Goal: Task Accomplishment & Management: Complete application form

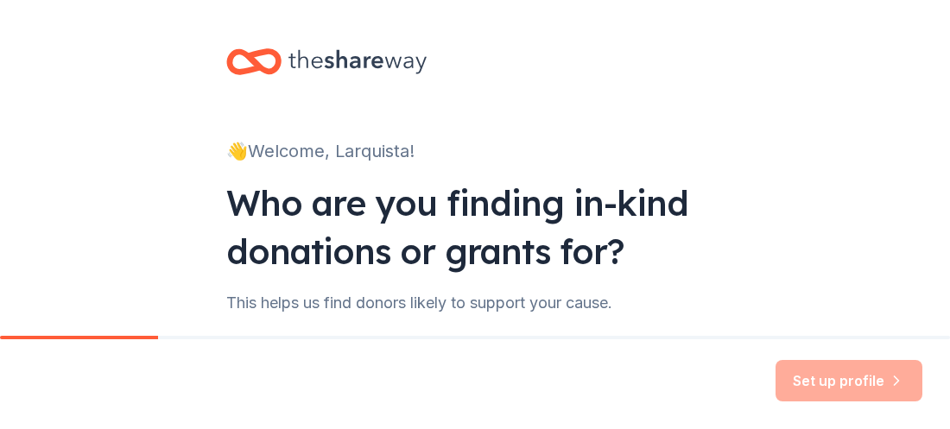
click at [541, 321] on div "👋 Welcome, Larquista! Who are you finding in-kind donations or grants for? This…" at bounding box center [475, 262] width 553 height 524
click at [826, 361] on div "Set up profile" at bounding box center [848, 380] width 147 height 41
click at [832, 384] on div "Set up profile" at bounding box center [848, 380] width 147 height 41
click at [493, 148] on div "👋 Welcome, Larquista!" at bounding box center [474, 151] width 497 height 28
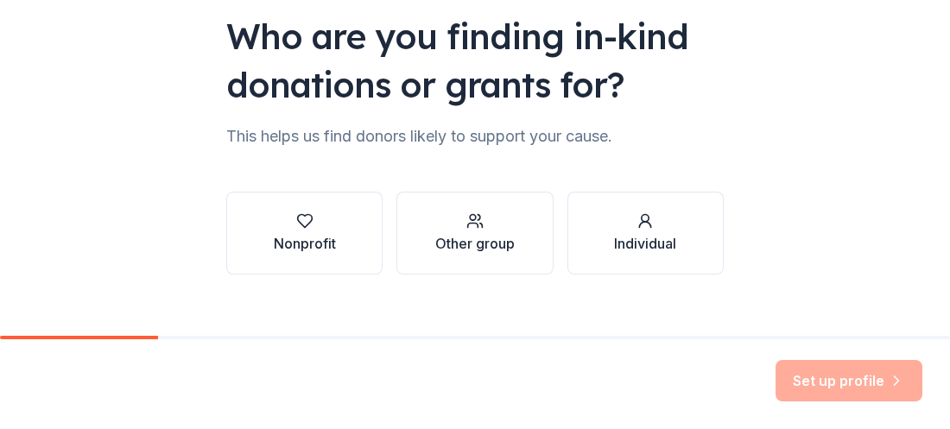
scroll to position [171, 0]
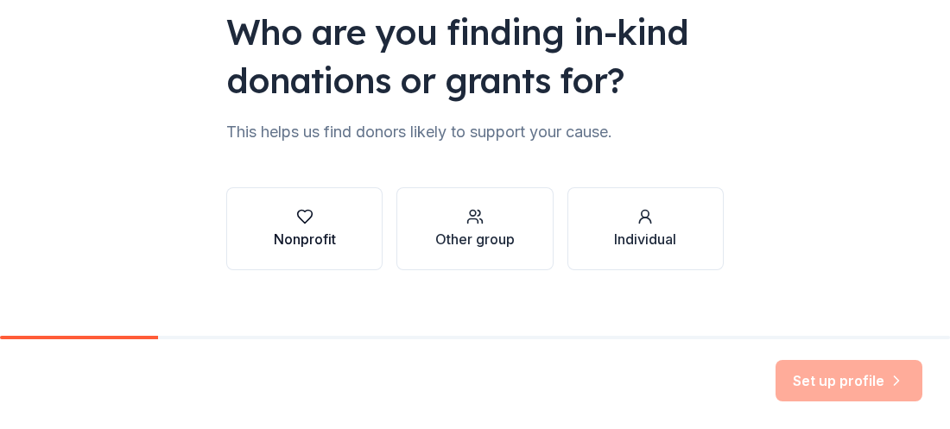
click at [316, 244] on div "Nonprofit" at bounding box center [305, 239] width 62 height 21
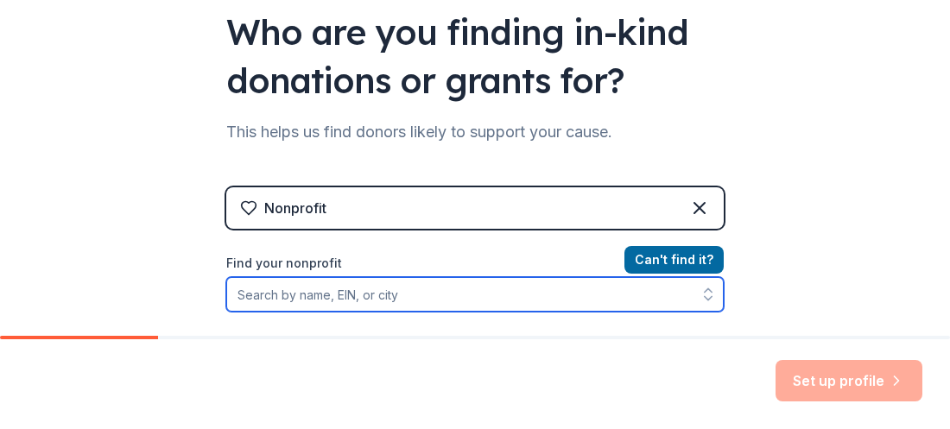
click at [488, 308] on input "Find your nonprofit" at bounding box center [474, 294] width 497 height 35
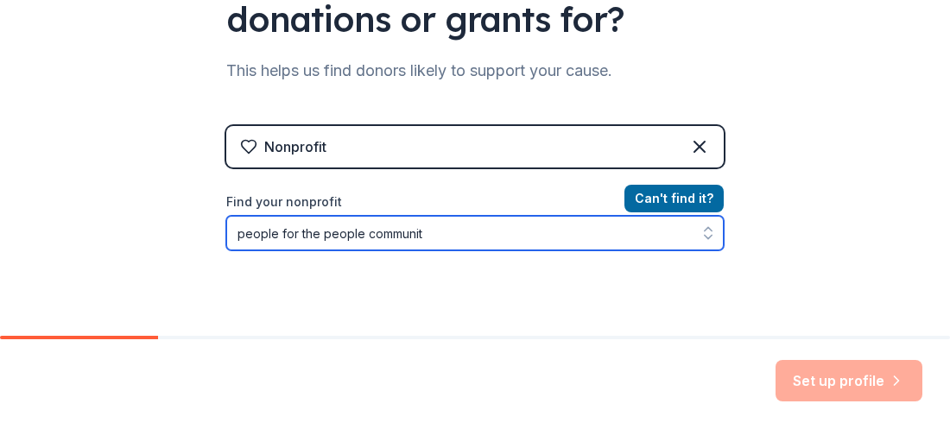
type input "people for the people community"
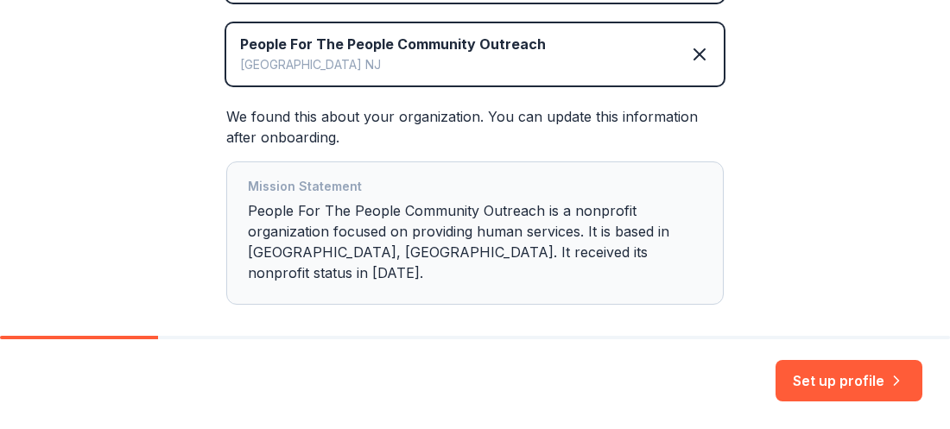
scroll to position [462, 0]
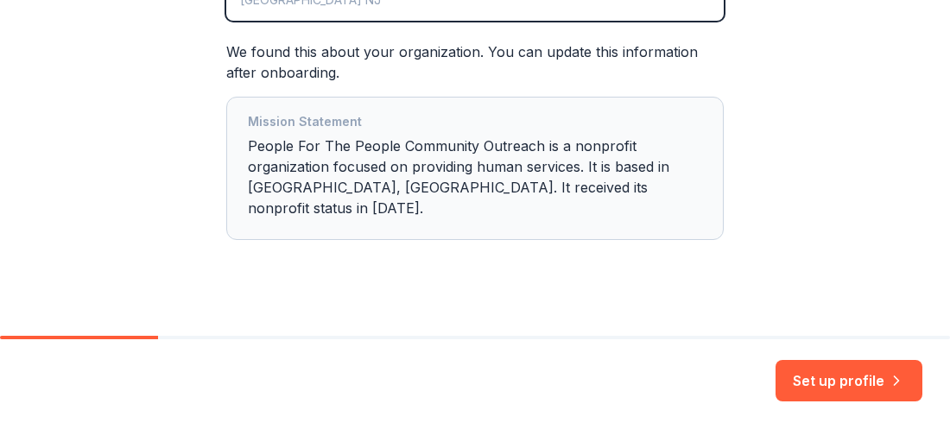
click at [579, 189] on div "Mission Statement People For The People Community Outreach is a nonprofit organ…" at bounding box center [475, 168] width 454 height 114
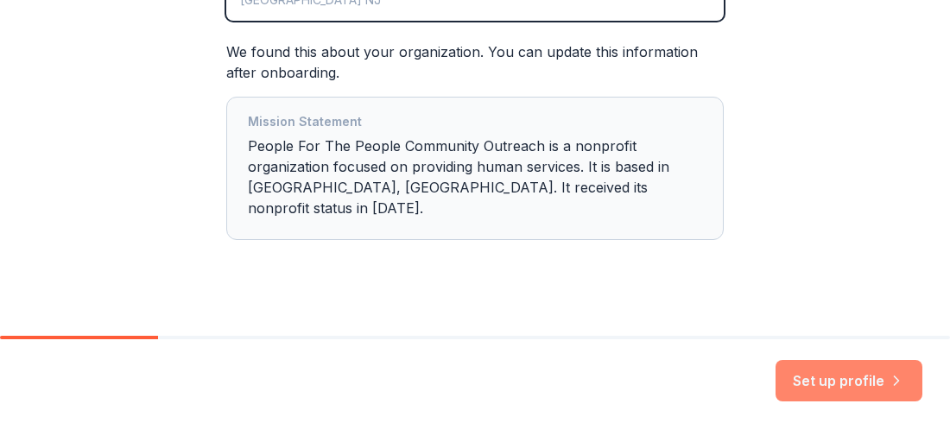
click at [866, 378] on button "Set up profile" at bounding box center [848, 380] width 147 height 41
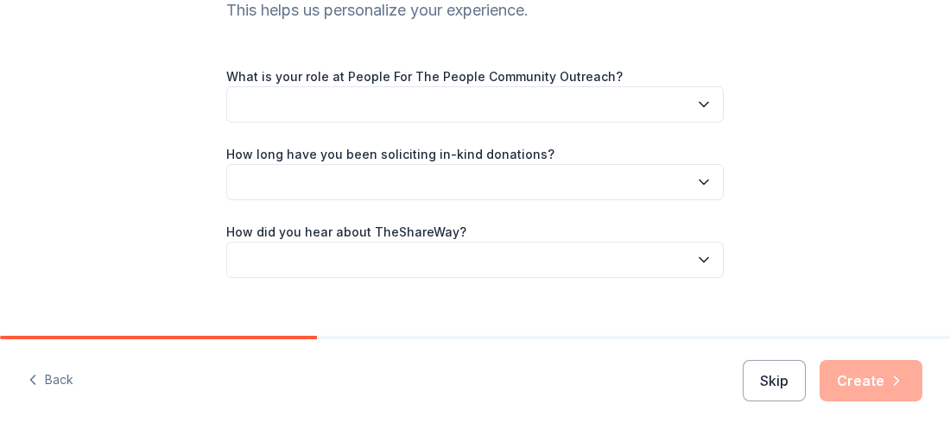
scroll to position [206, 0]
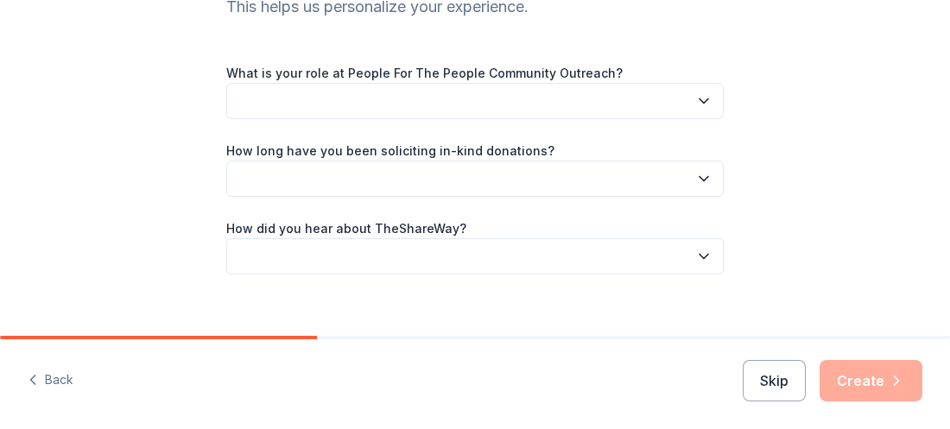
click at [707, 99] on icon "button" at bounding box center [703, 100] width 17 height 17
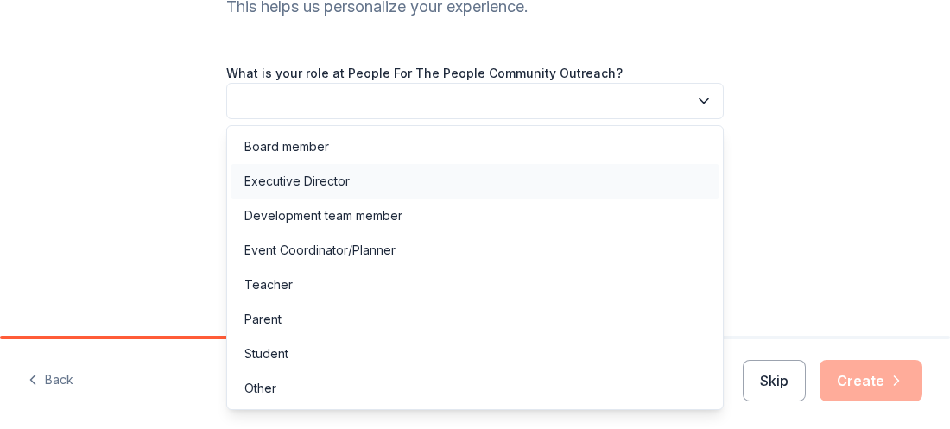
click at [630, 190] on div "Executive Director" at bounding box center [475, 181] width 489 height 35
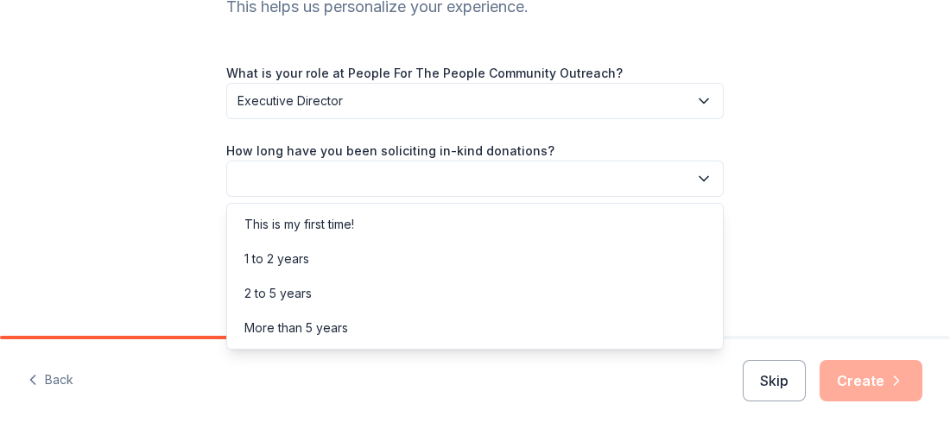
click at [714, 184] on button "button" at bounding box center [474, 179] width 497 height 36
click at [527, 220] on div "This is my first time!" at bounding box center [475, 224] width 489 height 35
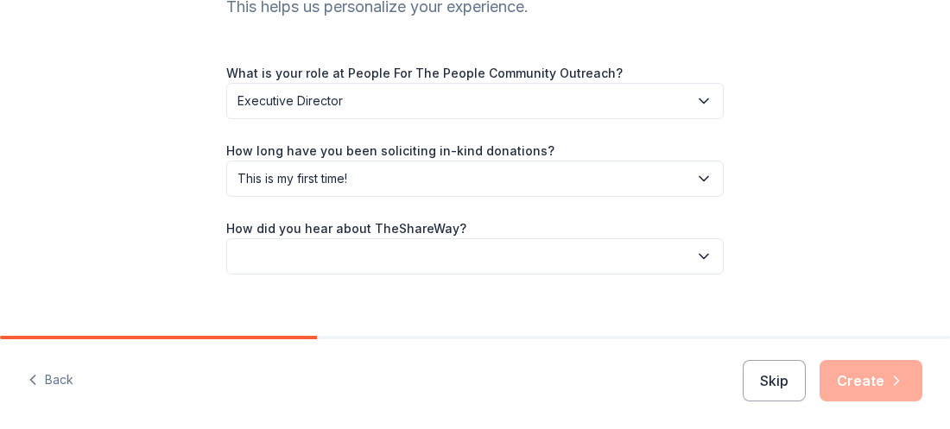
click at [704, 254] on icon "button" at bounding box center [703, 256] width 17 height 17
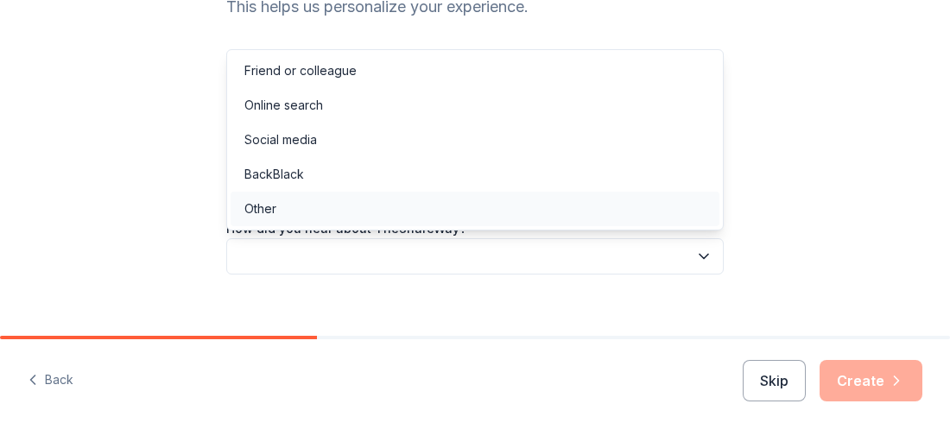
click at [612, 211] on div "Other" at bounding box center [475, 209] width 489 height 35
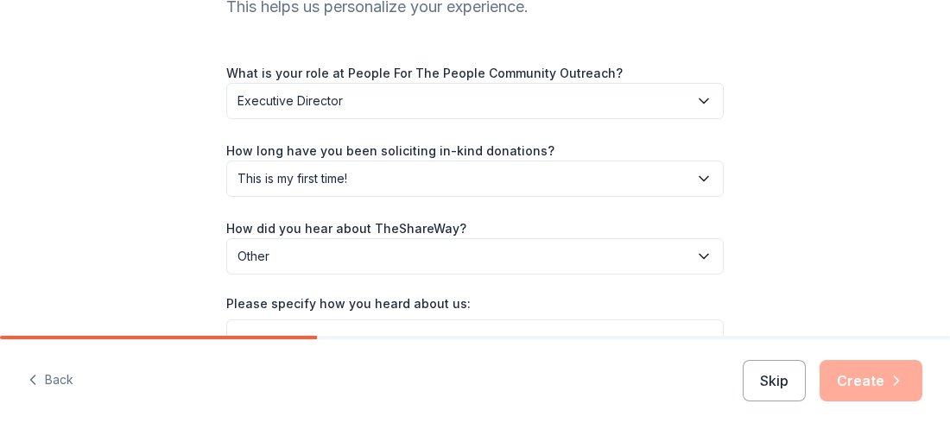
scroll to position [308, 0]
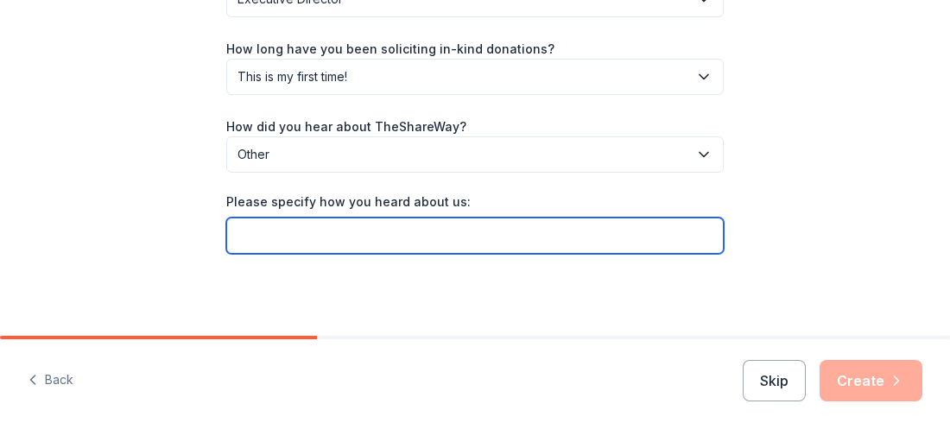
click at [446, 222] on input "Please specify how you heard about us:" at bounding box center [474, 236] width 497 height 36
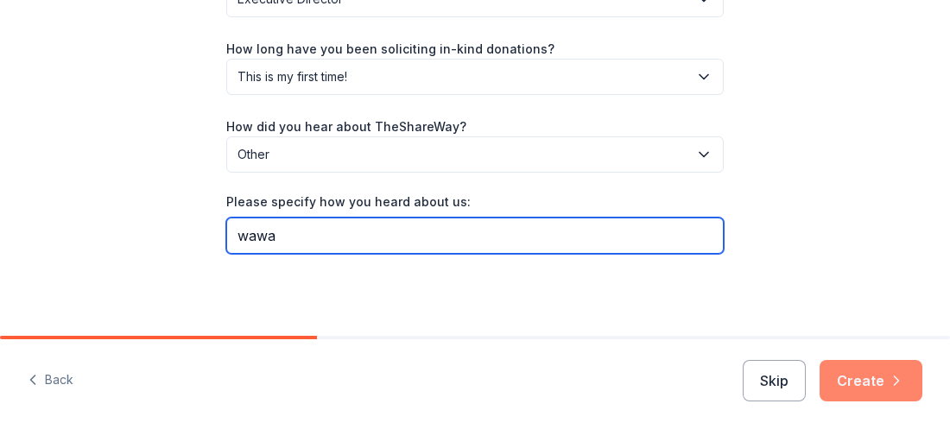
type input "wawa"
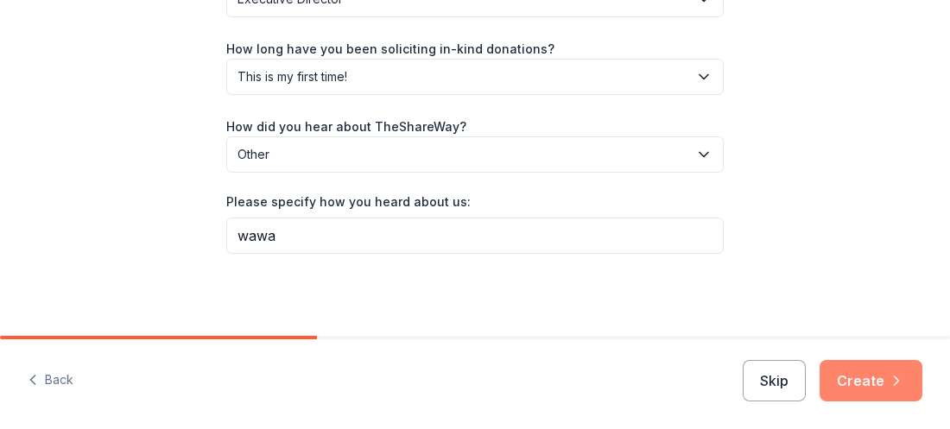
click at [874, 385] on button "Create" at bounding box center [871, 380] width 103 height 41
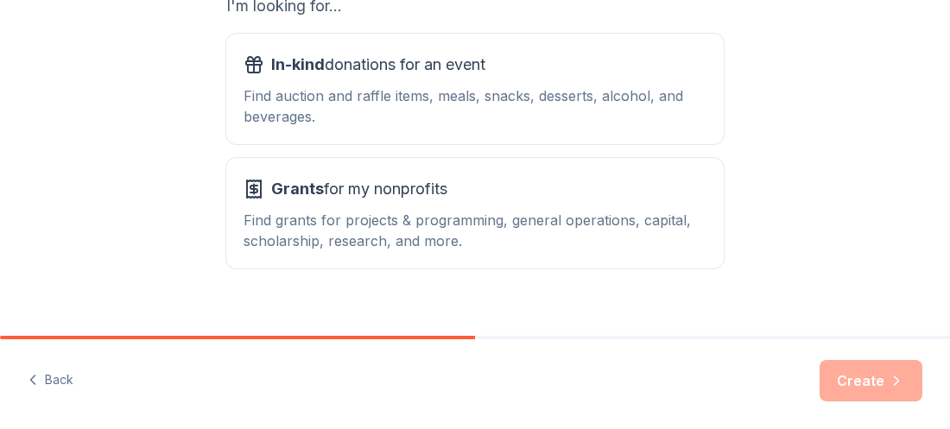
scroll to position [339, 0]
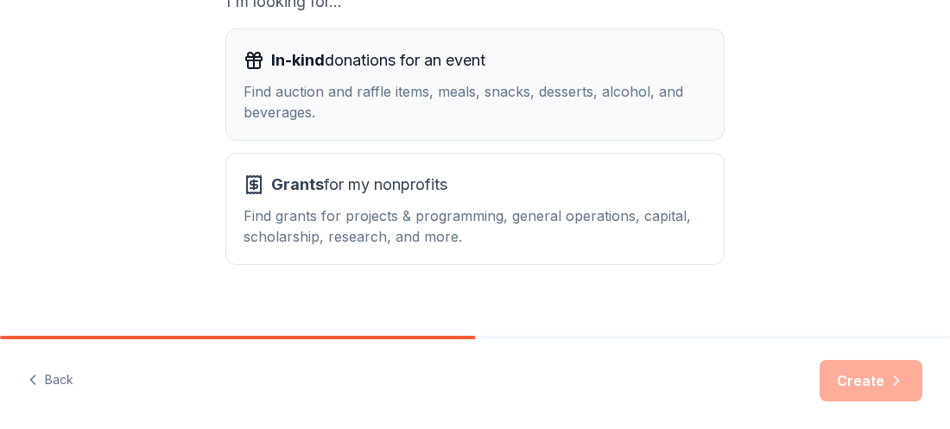
click at [592, 133] on button "In-kind donations for an event Find auction and raffle items, meals, snacks, de…" at bounding box center [474, 84] width 497 height 111
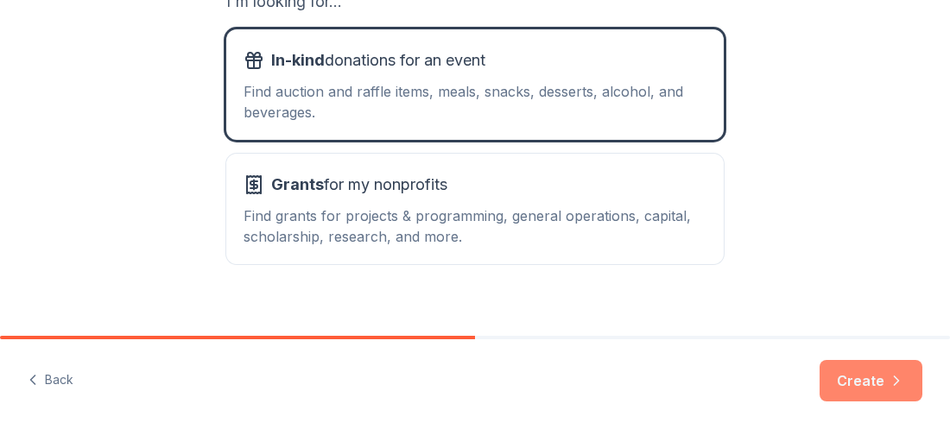
click at [864, 389] on button "Create" at bounding box center [871, 380] width 103 height 41
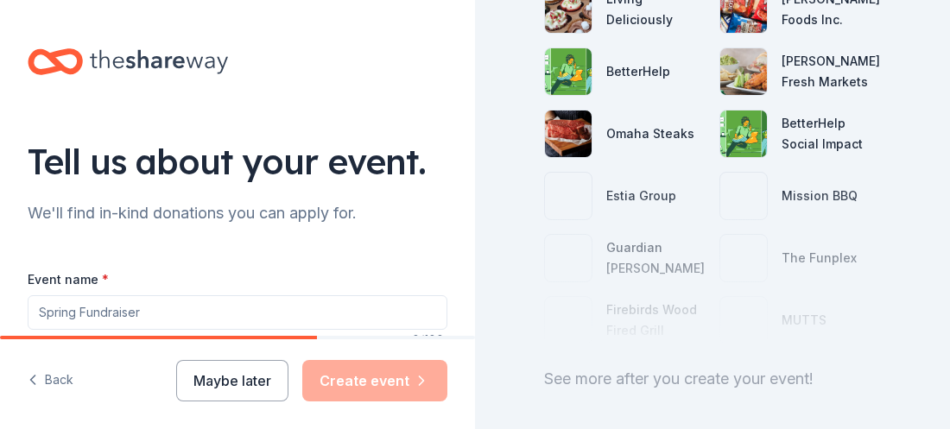
scroll to position [352, 0]
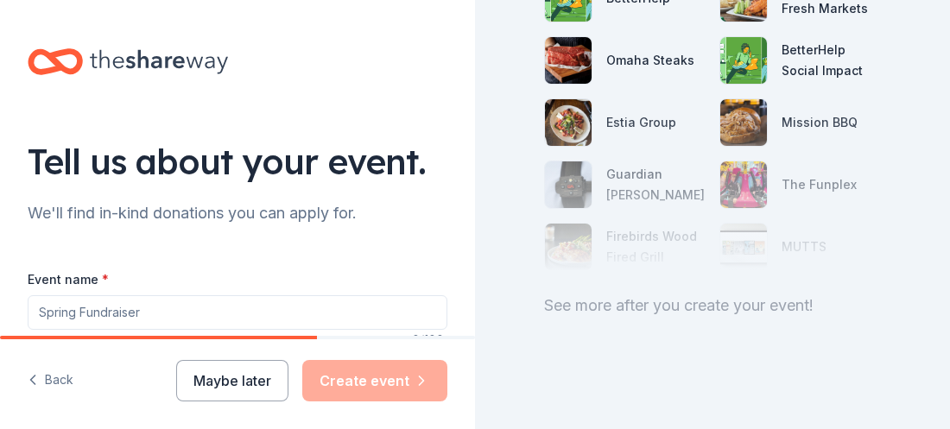
click at [343, 293] on div "Event name *" at bounding box center [238, 299] width 420 height 61
click at [342, 293] on div "Event name *" at bounding box center [238, 299] width 420 height 61
click at [634, 57] on div "Omaha Steaks" at bounding box center [650, 60] width 88 height 21
click at [235, 318] on input "Event name *" at bounding box center [238, 312] width 420 height 35
type input "community feeding giveaway"
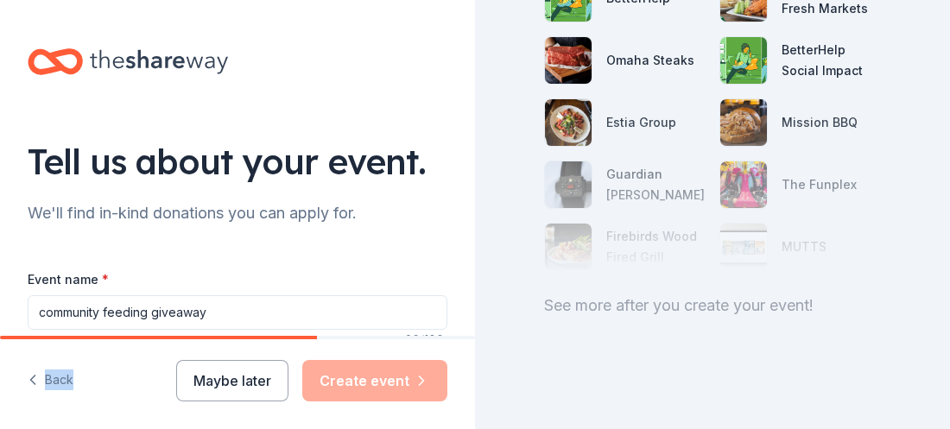
drag, startPoint x: 313, startPoint y: 336, endPoint x: 376, endPoint y: 345, distance: 62.9
click at [376, 345] on div "Back Maybe later Create event" at bounding box center [237, 382] width 475 height 93
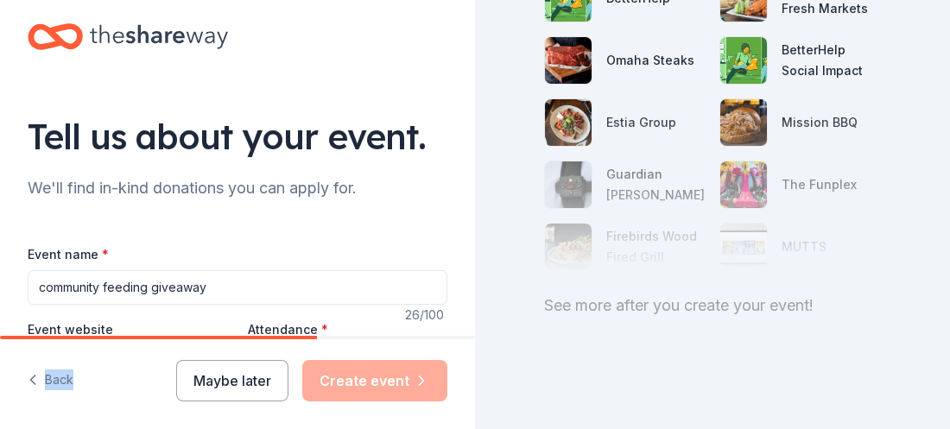
scroll to position [61, 0]
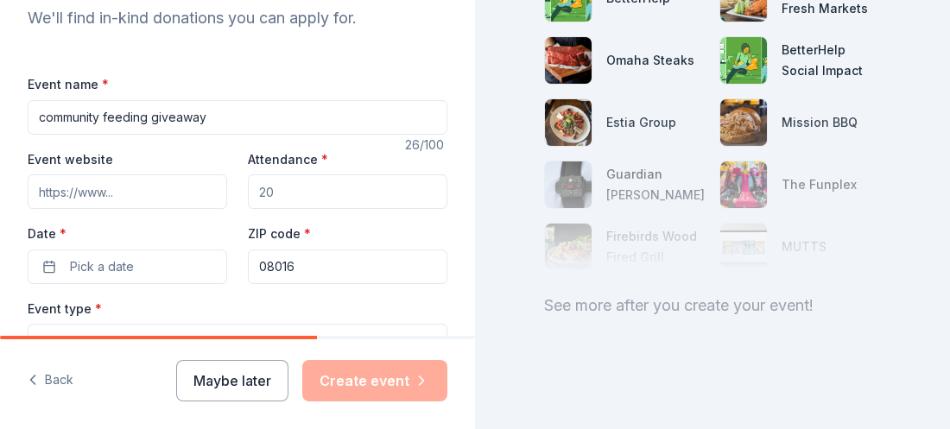
scroll to position [199, 0]
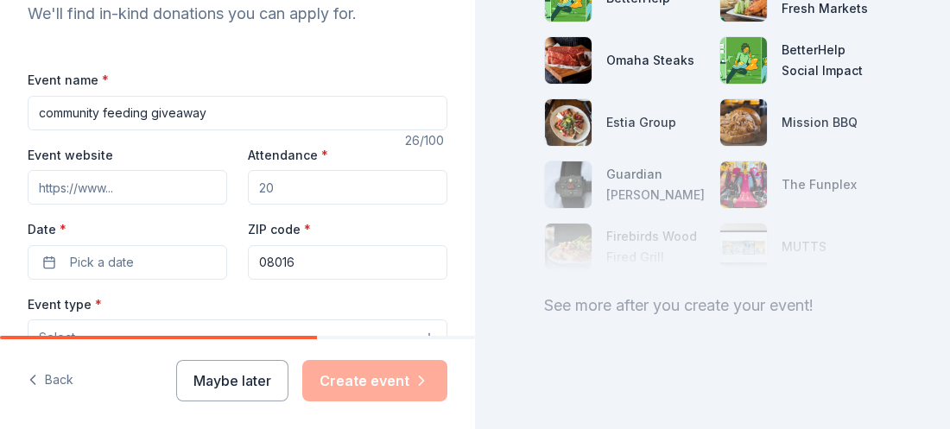
click at [298, 193] on input "Attendance *" at bounding box center [347, 187] width 199 height 35
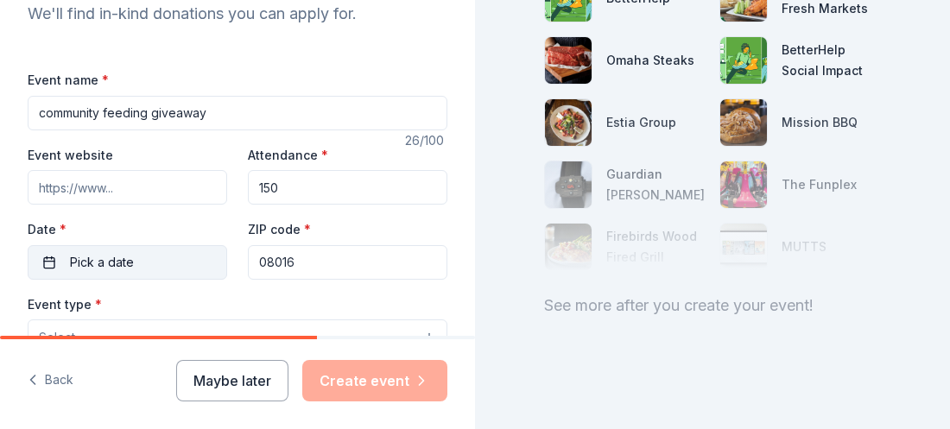
type input "150"
click at [136, 269] on button "Pick a date" at bounding box center [127, 262] width 199 height 35
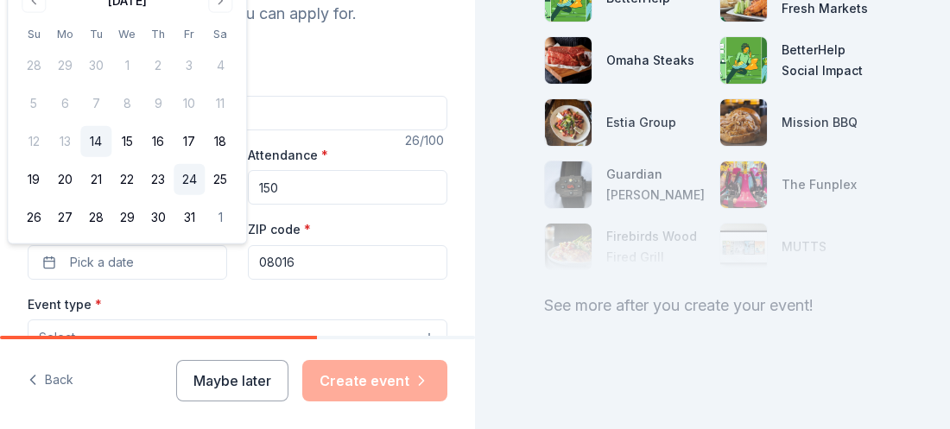
click at [187, 184] on button "24" at bounding box center [189, 179] width 31 height 31
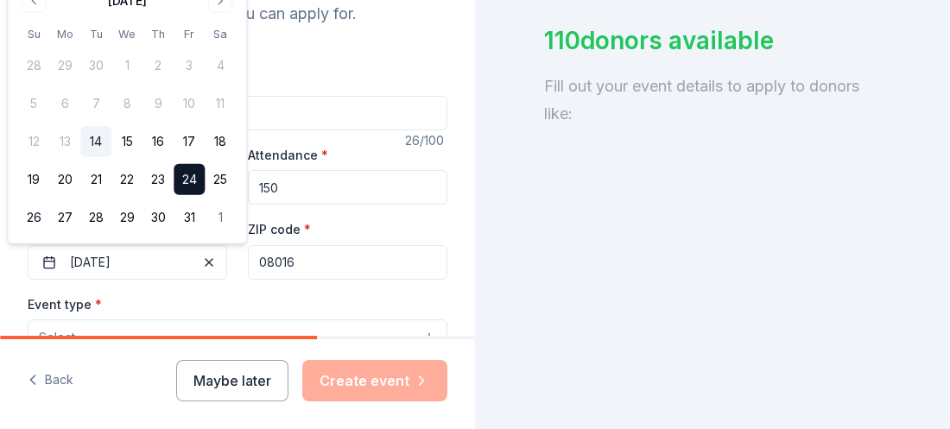
scroll to position [352, 0]
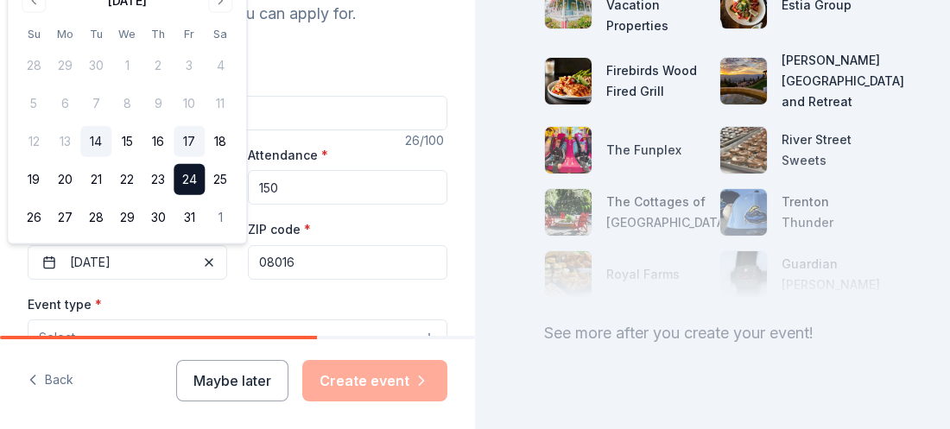
click at [182, 142] on button "17" at bounding box center [189, 141] width 31 height 31
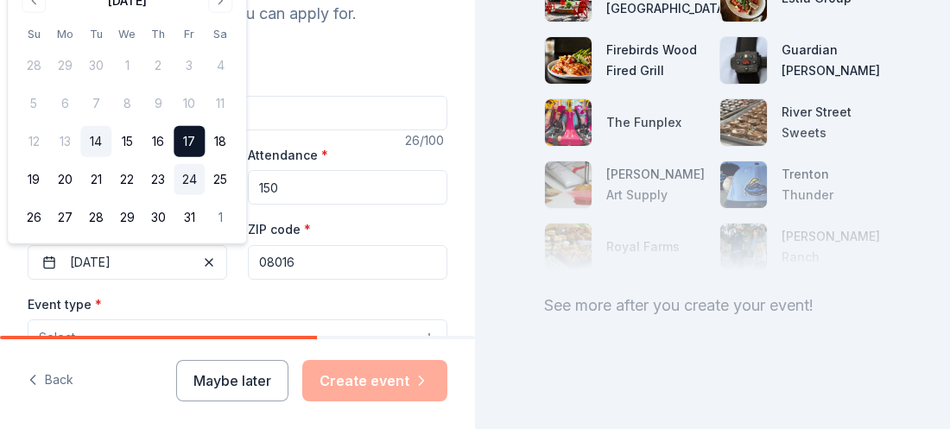
click at [191, 182] on button "24" at bounding box center [189, 179] width 31 height 31
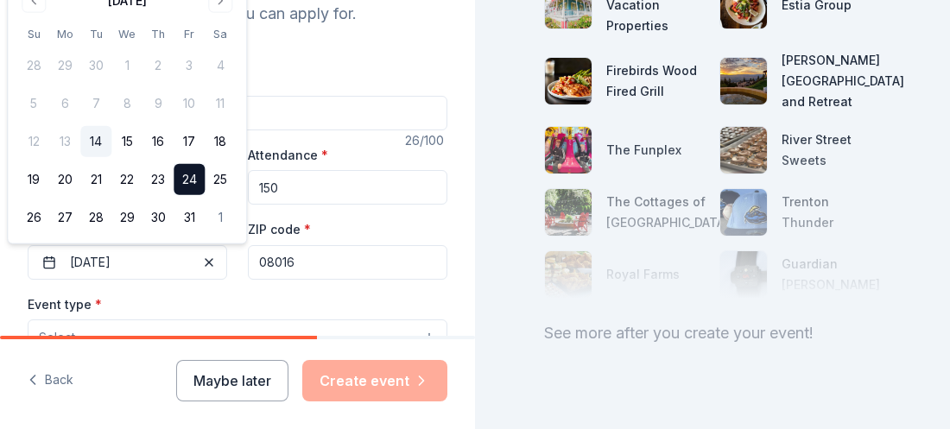
click at [323, 263] on input "08016" at bounding box center [347, 262] width 199 height 35
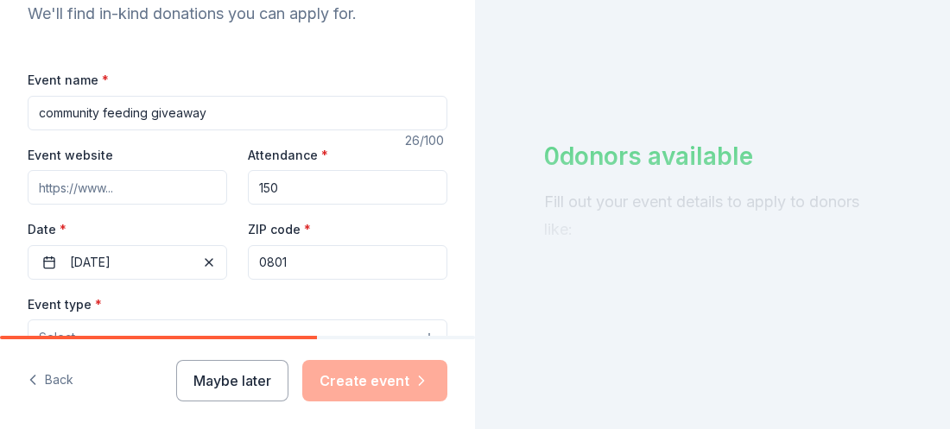
scroll to position [0, 0]
type input "0"
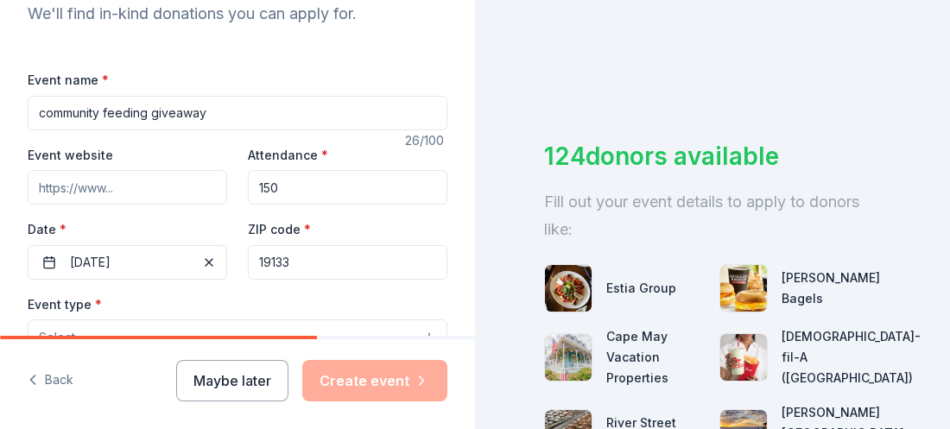
drag, startPoint x: 301, startPoint y: 265, endPoint x: 231, endPoint y: 282, distance: 71.8
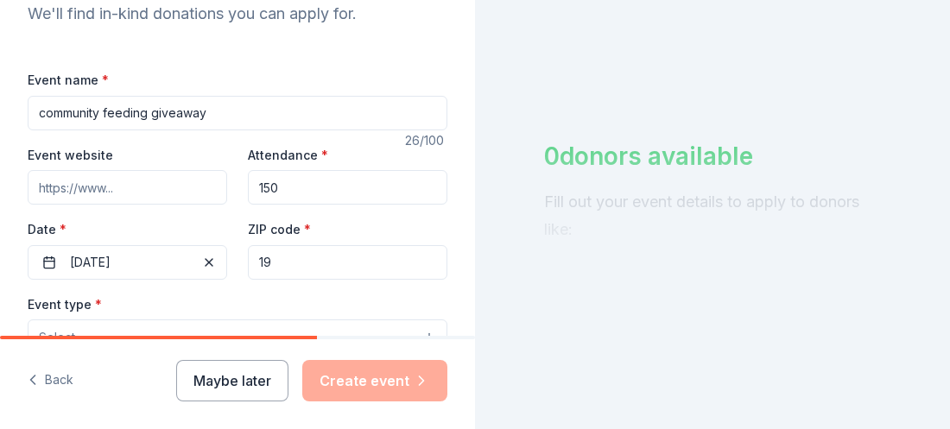
type input "1"
type input "08016"
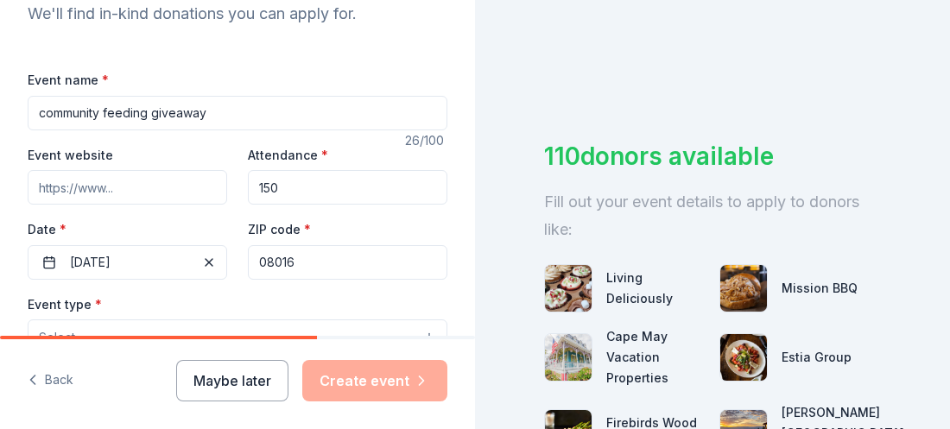
click at [461, 223] on div "Tell us about your event. We'll find in-kind donations you can apply for. Event…" at bounding box center [237, 375] width 475 height 1149
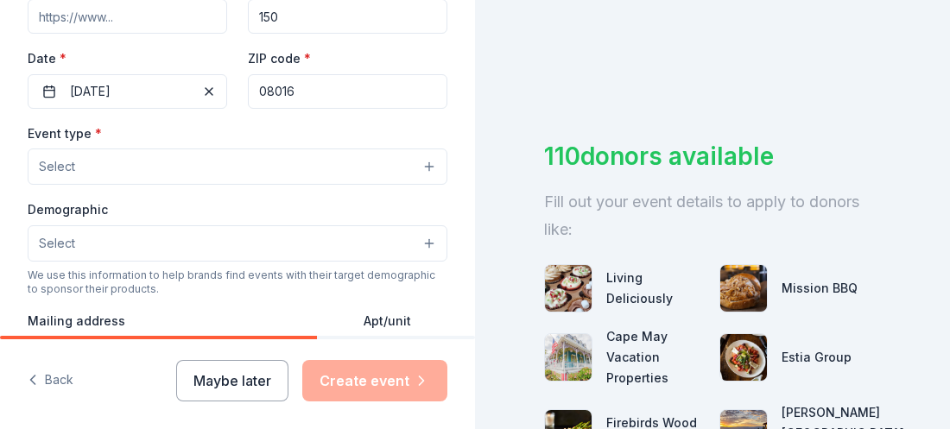
scroll to position [372, 0]
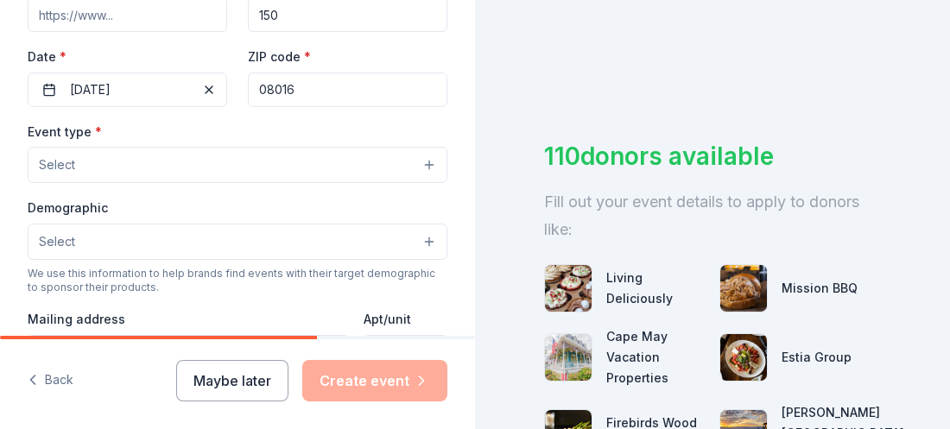
click at [383, 183] on button "Select" at bounding box center [238, 165] width 420 height 36
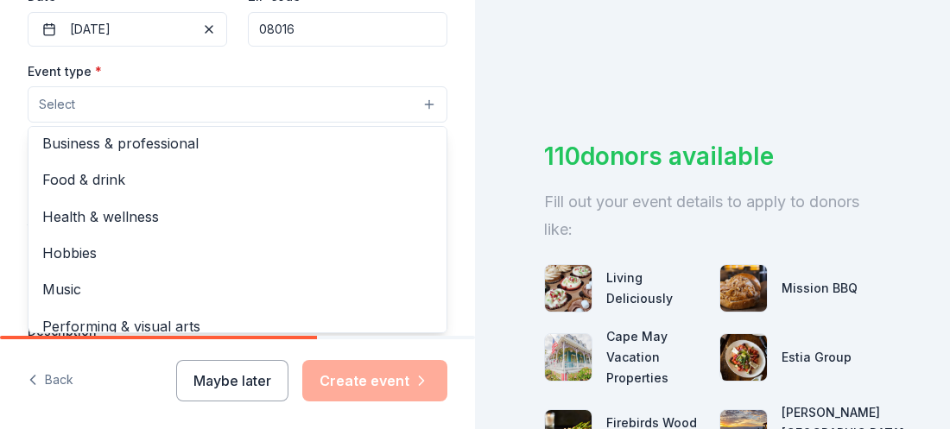
scroll to position [57, 0]
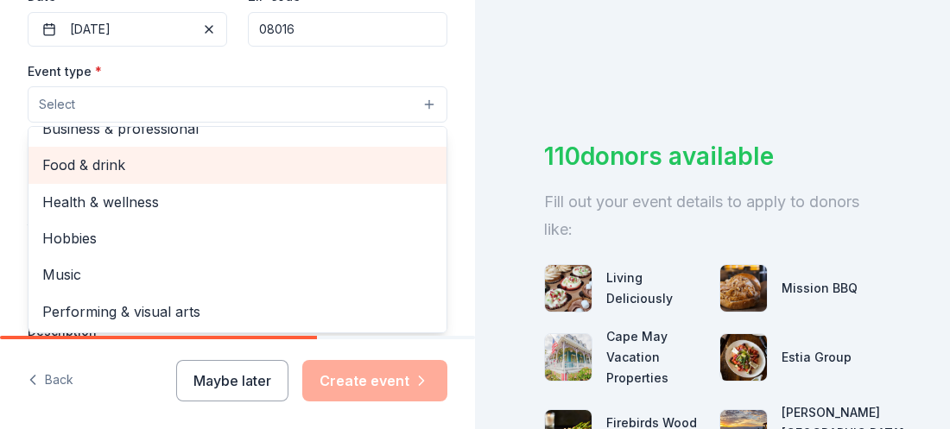
click at [174, 176] on span "Food & drink" at bounding box center [237, 165] width 390 height 22
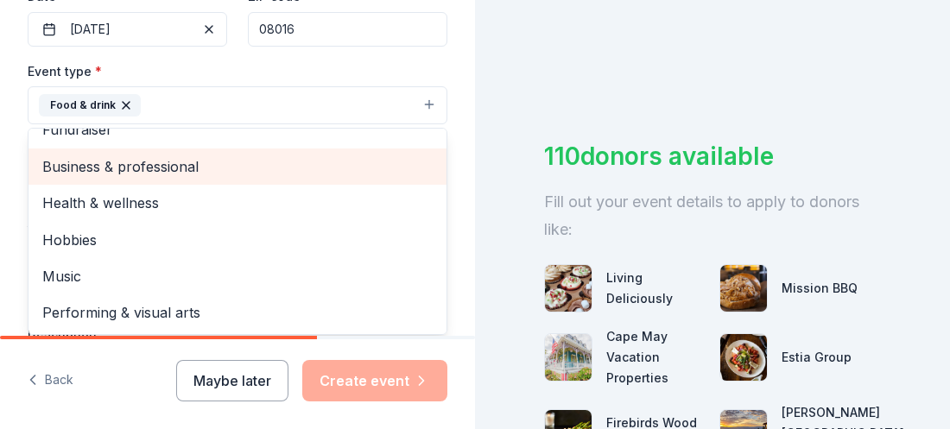
scroll to position [21, 0]
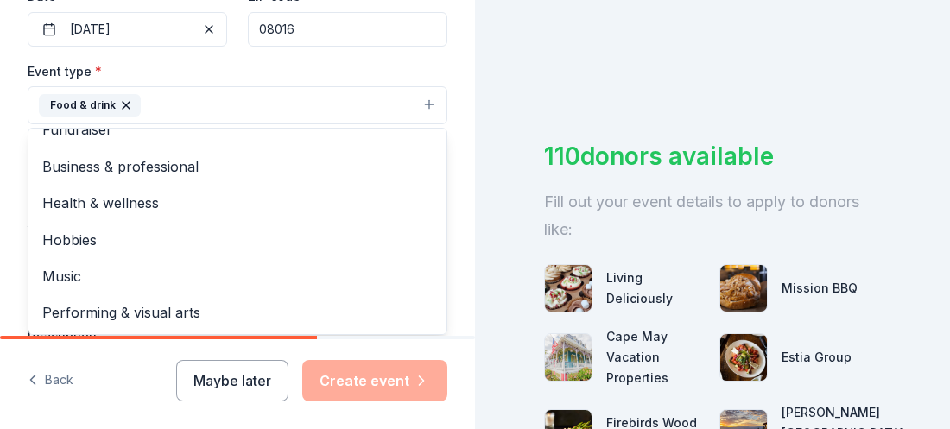
drag, startPoint x: 436, startPoint y: 243, endPoint x: 430, endPoint y: 339, distance: 96.0
click at [430, 339] on div "Tell us about your event. We'll find in-kind donations you can apply for. Event…" at bounding box center [237, 214] width 475 height 429
click at [390, 335] on div "Fundraiser Business & professional Health & wellness Hobbies Music Performing &…" at bounding box center [238, 231] width 420 height 207
drag, startPoint x: 390, startPoint y: 336, endPoint x: 447, endPoint y: 328, distance: 57.5
click at [447, 328] on div "Tell us about your event. We'll find in-kind donations you can apply for. Event…" at bounding box center [237, 142] width 475 height 1151
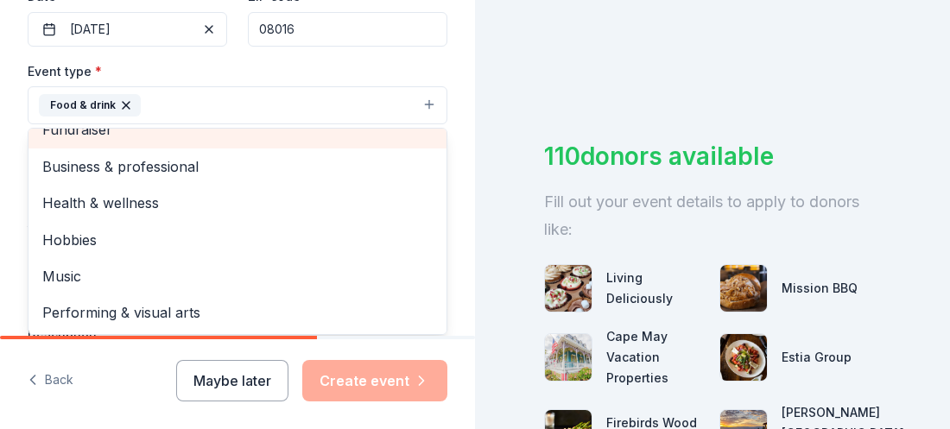
scroll to position [3, 0]
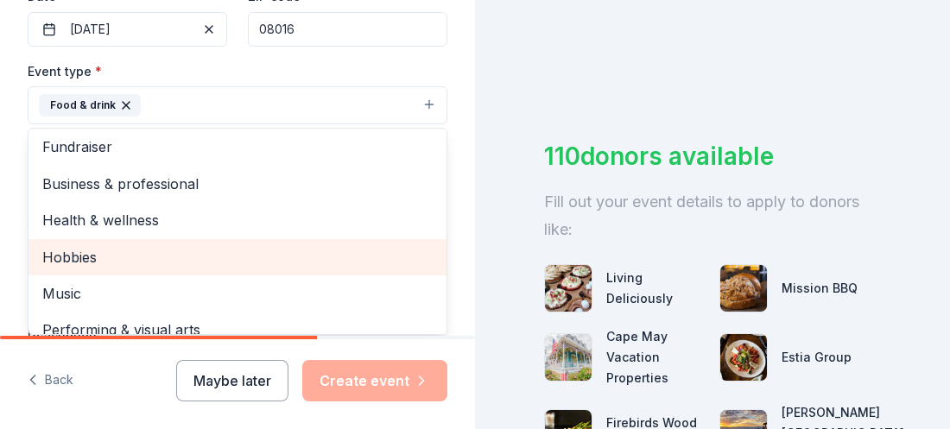
click at [459, 291] on div "Tell us about your event. We'll find in-kind donations you can apply for. Event…" at bounding box center [237, 142] width 475 height 1151
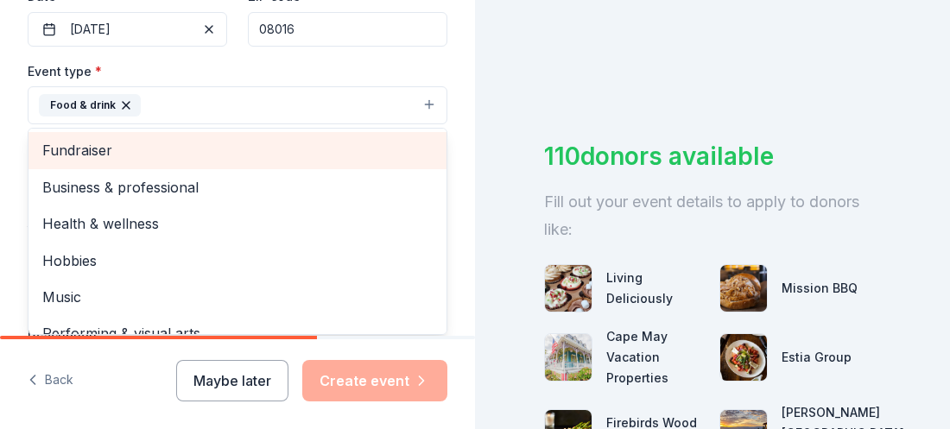
click at [464, 265] on div "Tell us about your event. We'll find in-kind donations you can apply for. Event…" at bounding box center [237, 142] width 475 height 1151
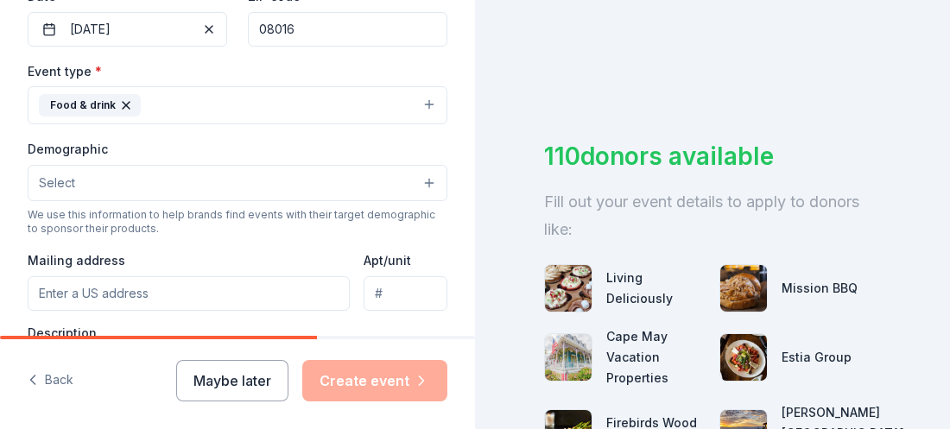
click at [431, 195] on button "Select" at bounding box center [238, 183] width 420 height 36
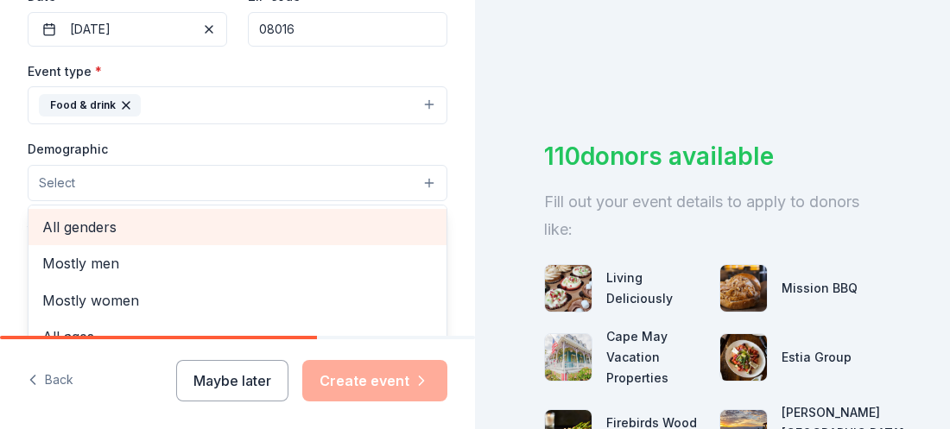
click at [362, 231] on span "All genders" at bounding box center [237, 227] width 390 height 22
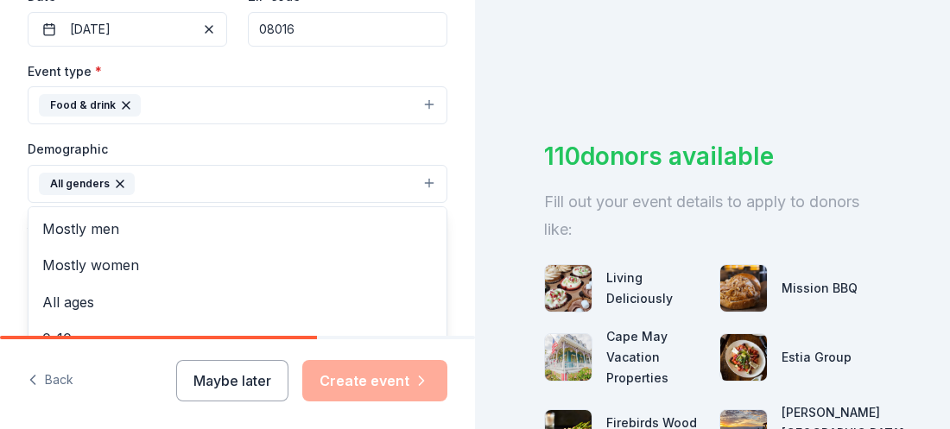
click at [468, 271] on div "Tell us about your event. We'll find in-kind donations you can apply for. Event…" at bounding box center [237, 143] width 475 height 1153
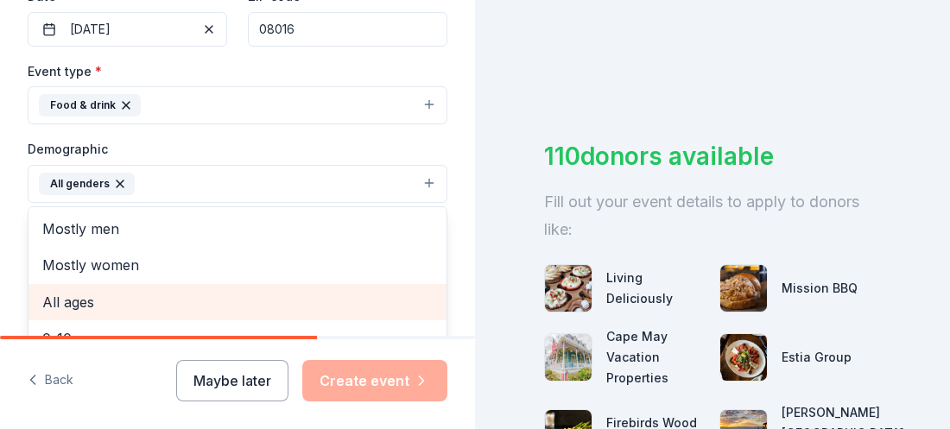
scroll to position [458, 0]
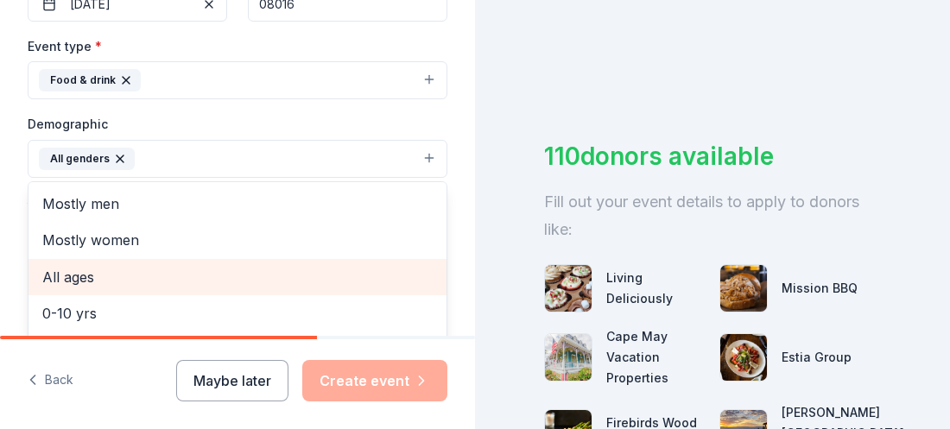
click at [303, 280] on span "All ages" at bounding box center [237, 277] width 390 height 22
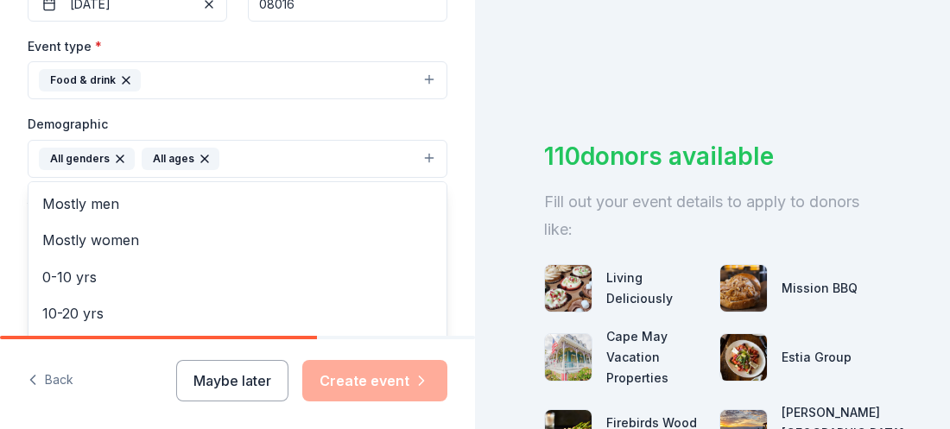
click at [460, 264] on div "Tell us about your event. We'll find in-kind donations you can apply for. Event…" at bounding box center [237, 118] width 475 height 1153
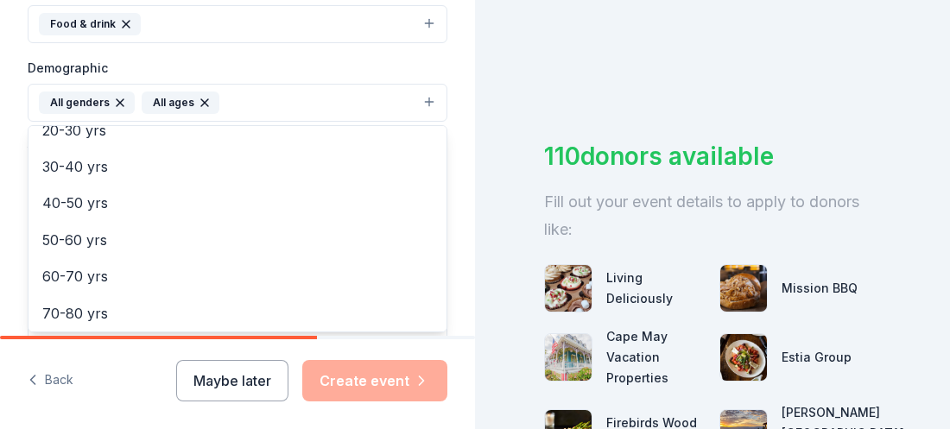
scroll to position [200, 0]
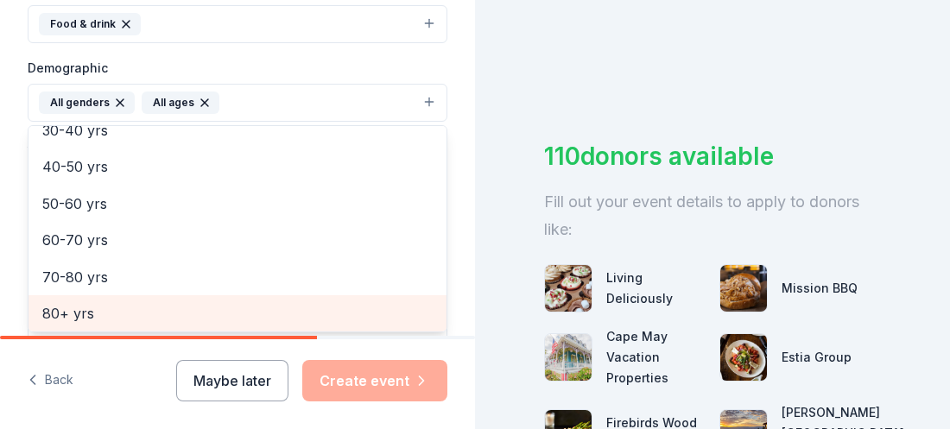
click at [501, 242] on div "Tell us about your event. We'll find in-kind donations you can apply for. Event…" at bounding box center [475, 214] width 950 height 429
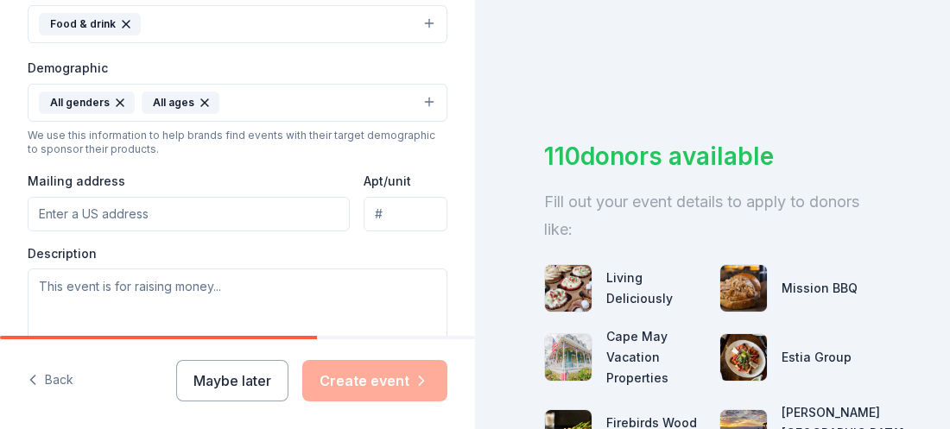
click at [254, 213] on input "Mailing address" at bounding box center [189, 214] width 322 height 35
type input "34 Equestrian Drive, Burlington, NJ, 08016"
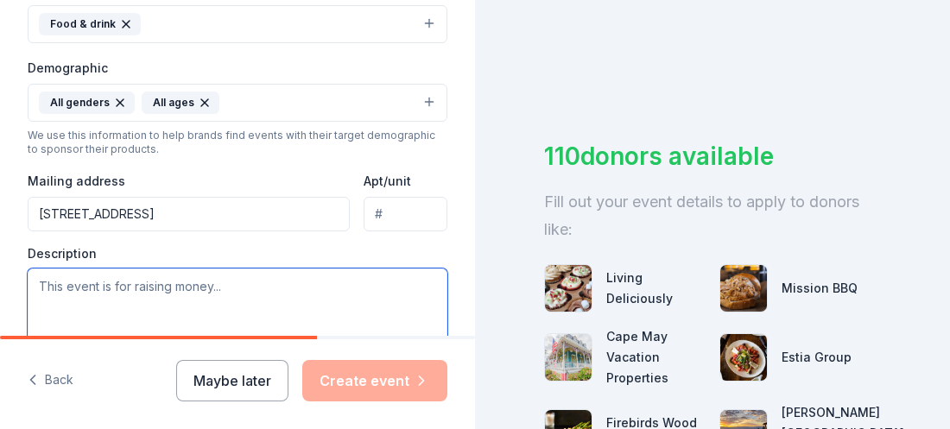
click at [232, 297] on textarea at bounding box center [238, 308] width 420 height 78
type textarea "This event is for a community feeding"
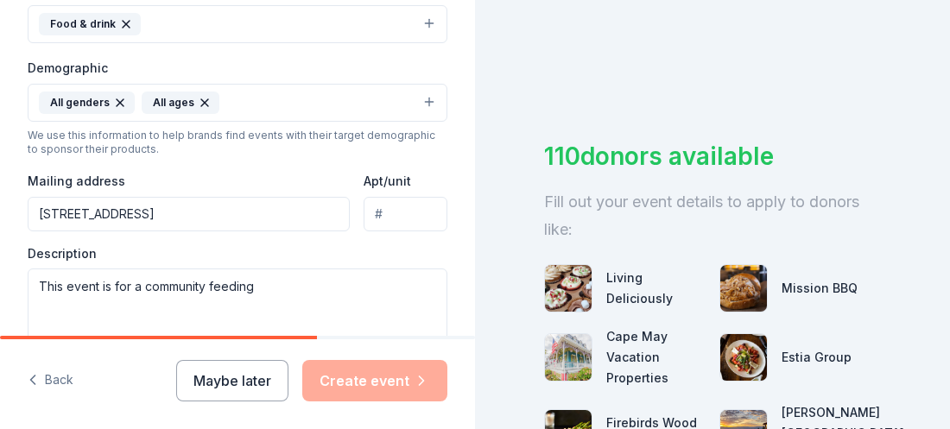
click at [497, 241] on div "110 donors available Fill out your event details to apply to donors like: Livin…" at bounding box center [712, 214] width 475 height 429
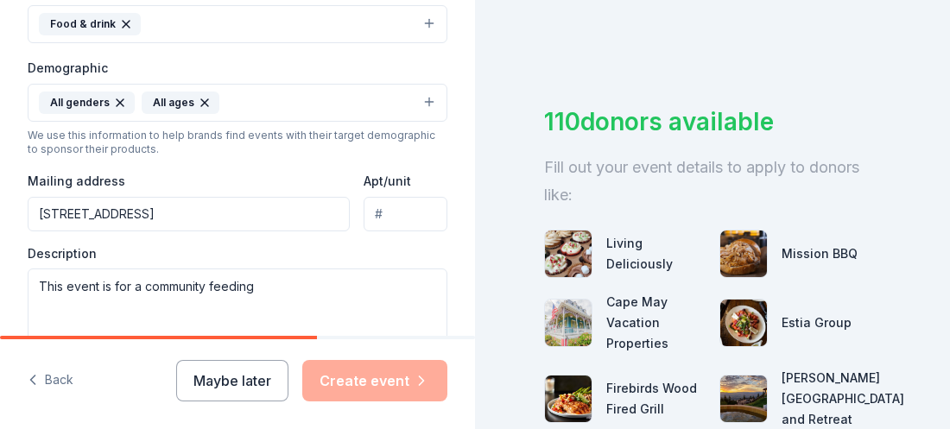
scroll to position [69, 0]
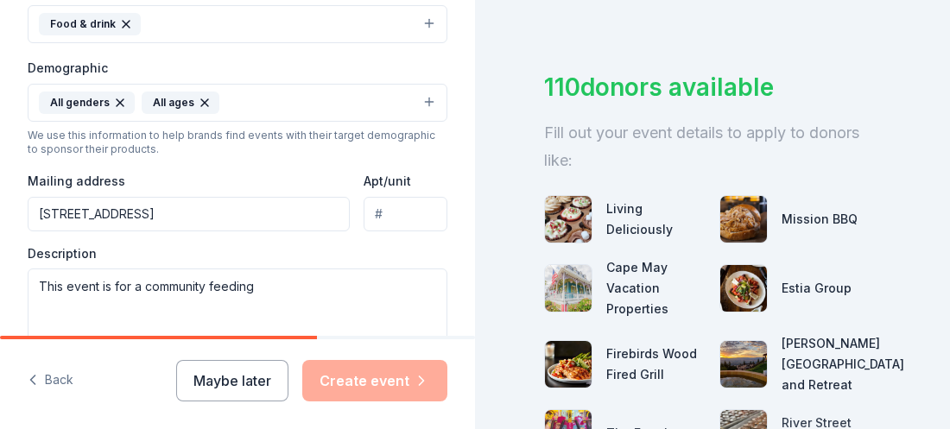
click at [382, 248] on div "Event type * Food & drink Demographic All genders All ages We use this informat…" at bounding box center [238, 162] width 420 height 367
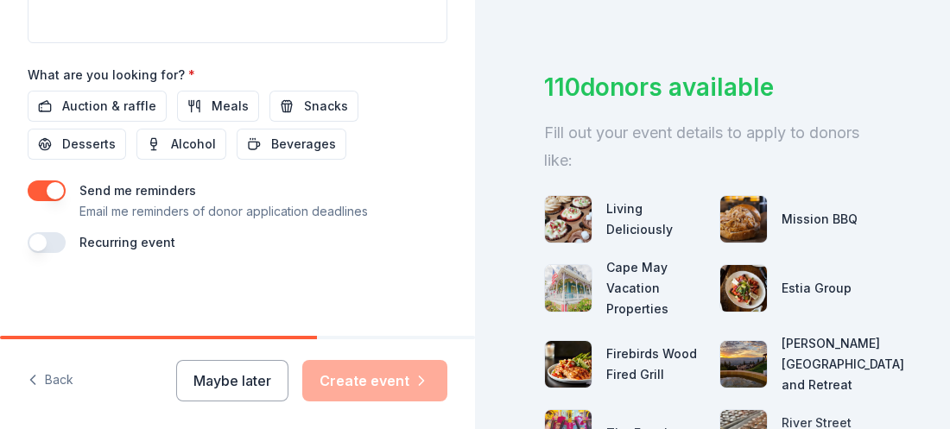
scroll to position [823, 0]
click at [236, 110] on span "Meals" at bounding box center [230, 106] width 37 height 21
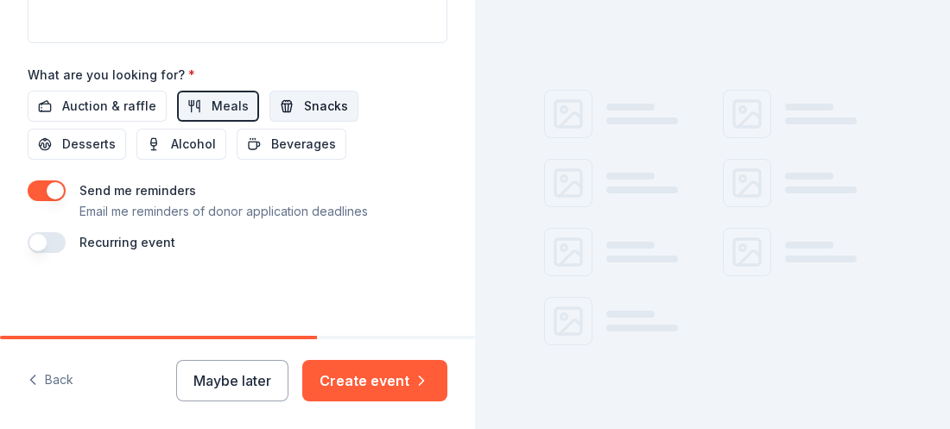
click at [311, 112] on span "Snacks" at bounding box center [326, 106] width 44 height 21
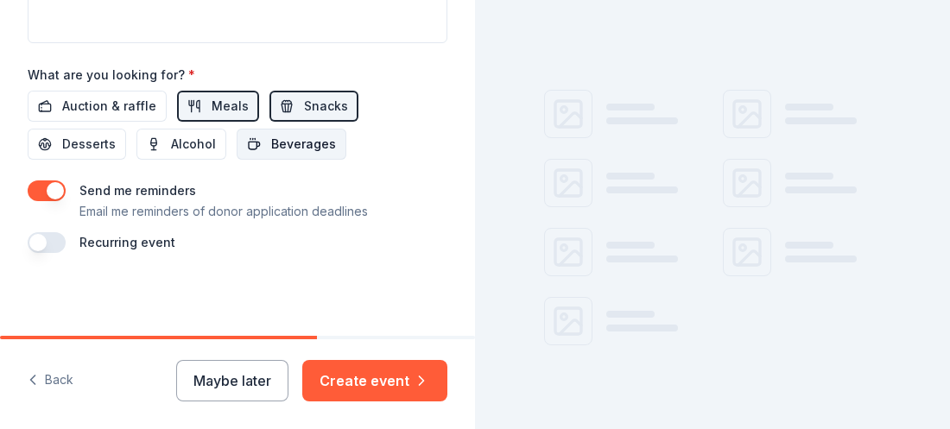
click at [305, 147] on span "Beverages" at bounding box center [303, 144] width 65 height 21
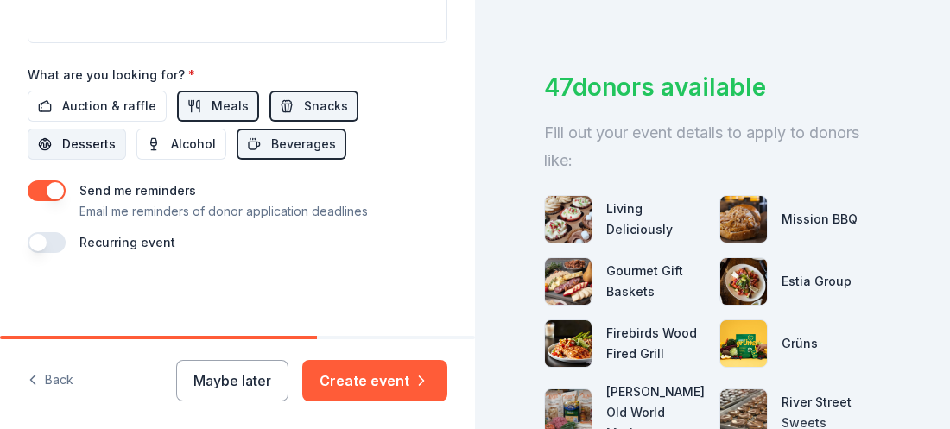
click at [68, 147] on span "Desserts" at bounding box center [89, 144] width 54 height 21
click at [45, 247] on button "button" at bounding box center [47, 242] width 38 height 21
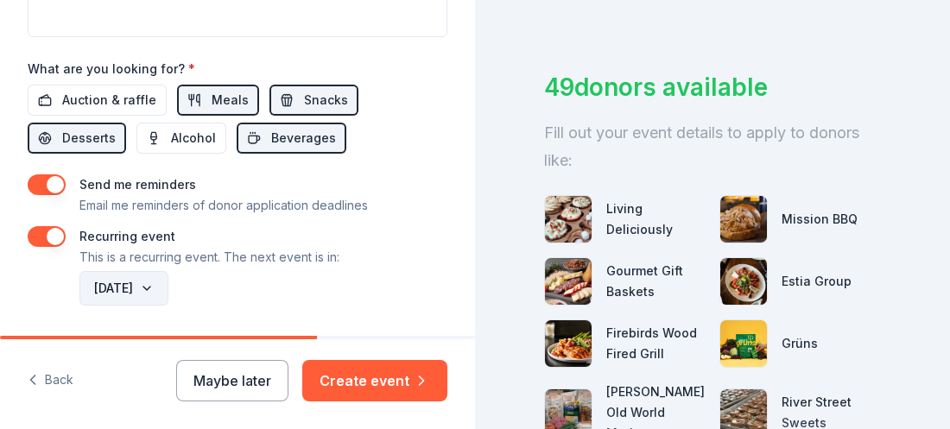
click at [168, 297] on button "October 2026" at bounding box center [123, 288] width 89 height 35
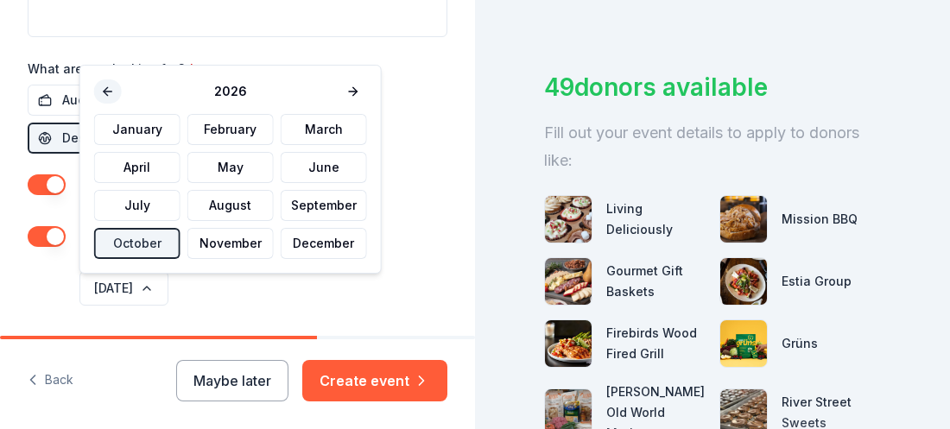
click at [103, 90] on button at bounding box center [108, 91] width 28 height 24
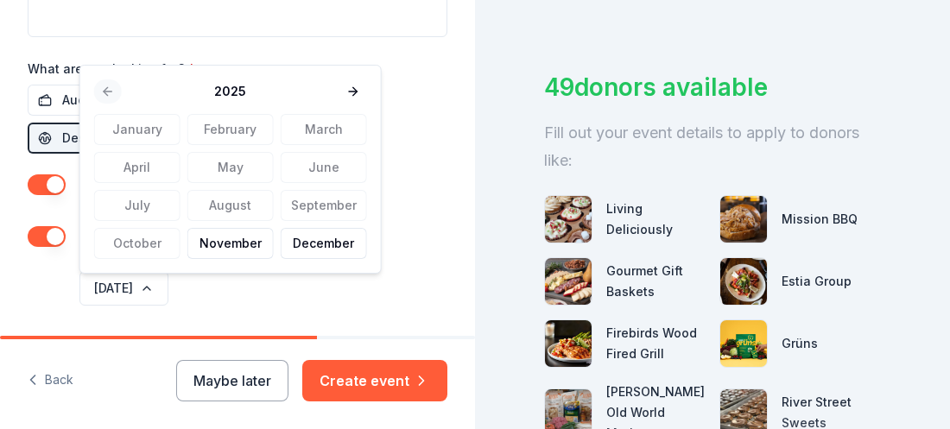
click at [103, 90] on div "2025" at bounding box center [230, 91] width 273 height 24
click at [148, 250] on div "January February March April May June July August September October November De…" at bounding box center [230, 186] width 273 height 145
click at [145, 244] on div "January February March April May June July August September October November De…" at bounding box center [230, 186] width 273 height 145
click at [218, 241] on button "November" at bounding box center [230, 243] width 86 height 31
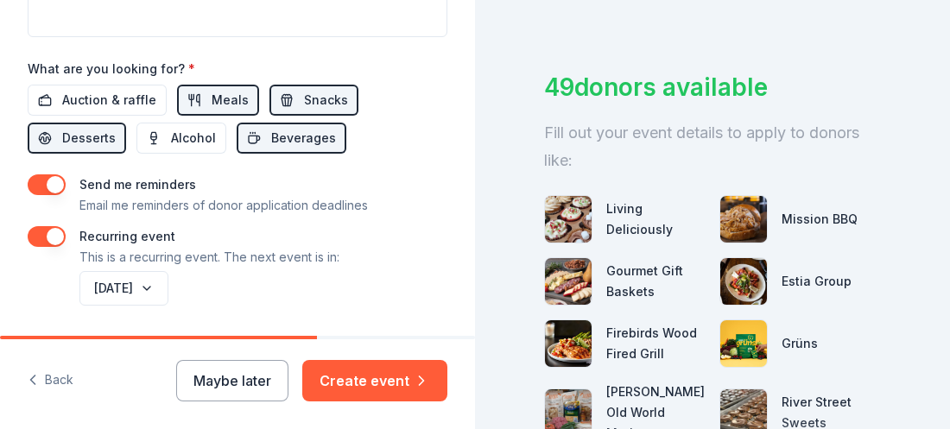
click at [406, 301] on div "November 2025" at bounding box center [261, 288] width 371 height 41
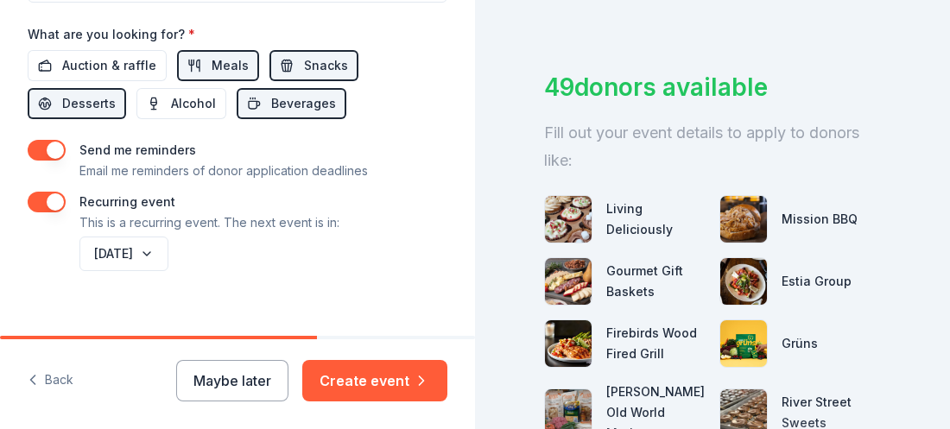
scroll to position [885, 0]
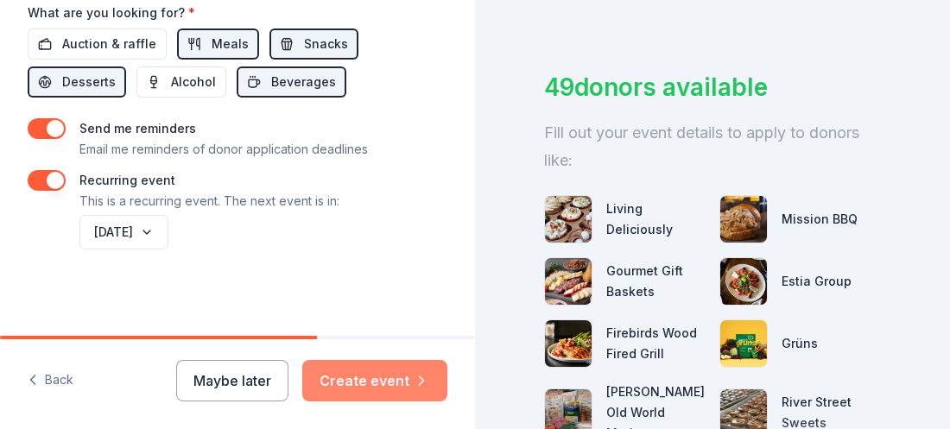
click at [358, 385] on button "Create event" at bounding box center [374, 380] width 145 height 41
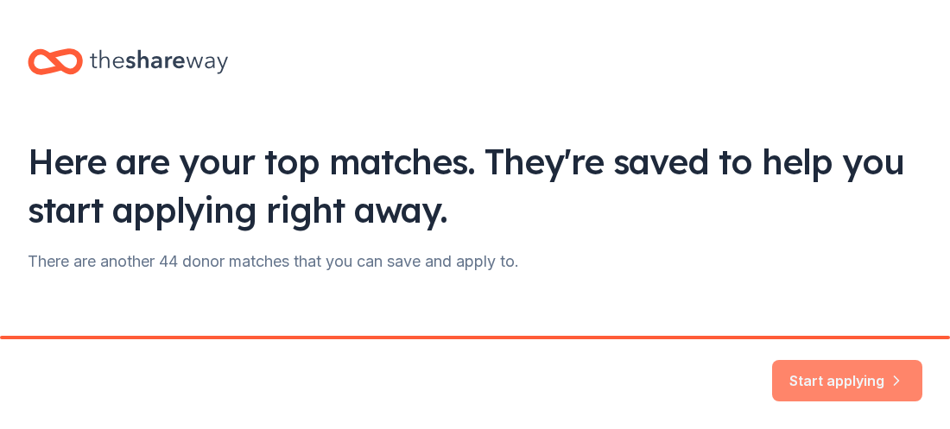
click at [813, 376] on button "Start applying" at bounding box center [847, 370] width 150 height 41
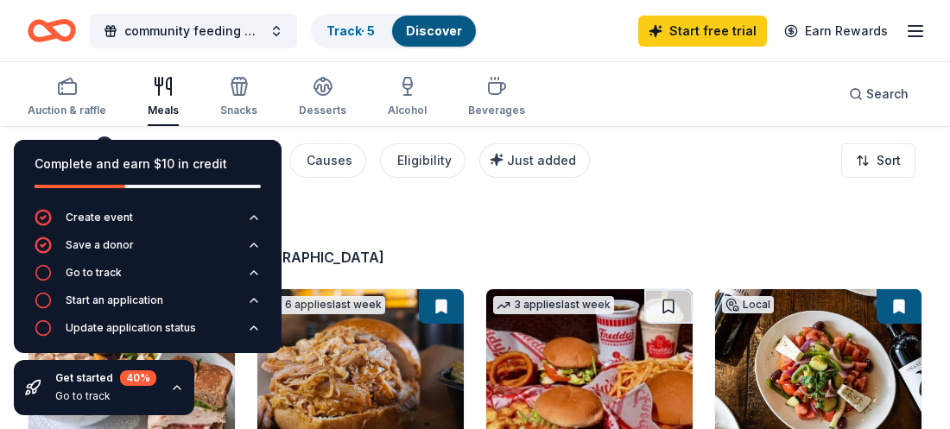
click at [409, 193] on div "Filter 2 Application methods Causes Eligibility Just added Sort" at bounding box center [475, 160] width 950 height 69
click at [296, 253] on div "results in Burlington, NJ" at bounding box center [246, 257] width 437 height 21
click at [104, 275] on div "Go to track" at bounding box center [94, 273] width 56 height 14
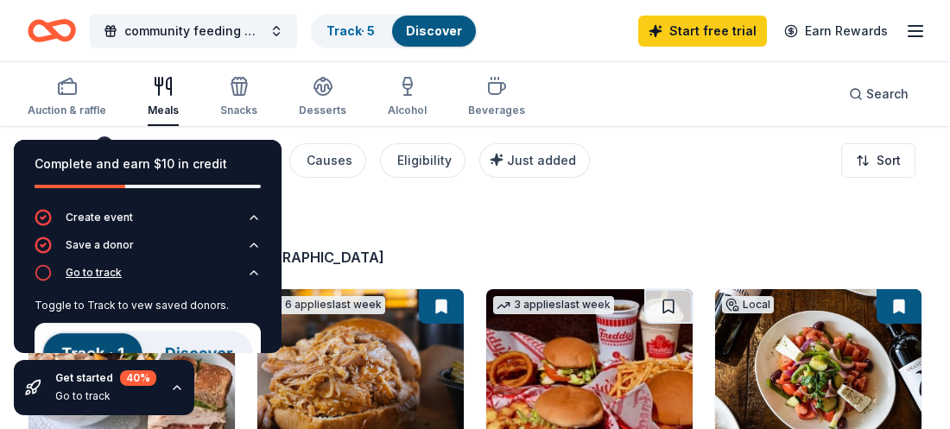
scroll to position [113, 0]
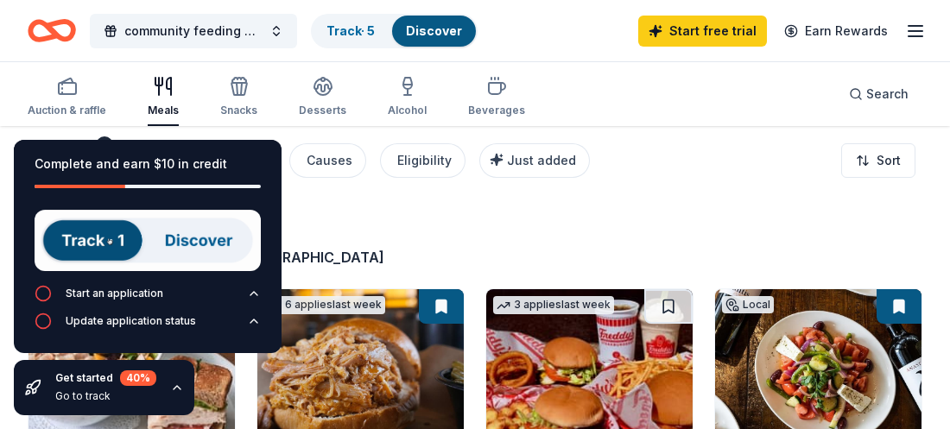
click at [110, 243] on img at bounding box center [148, 240] width 226 height 61
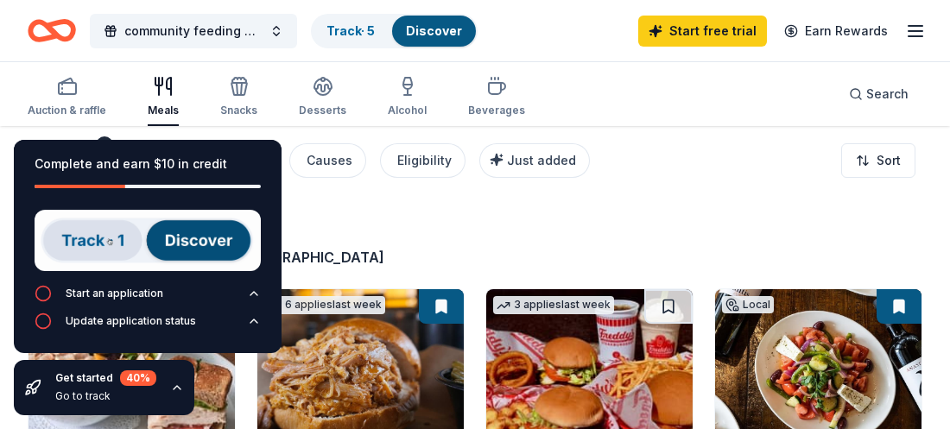
click at [189, 237] on img at bounding box center [148, 240] width 226 height 61
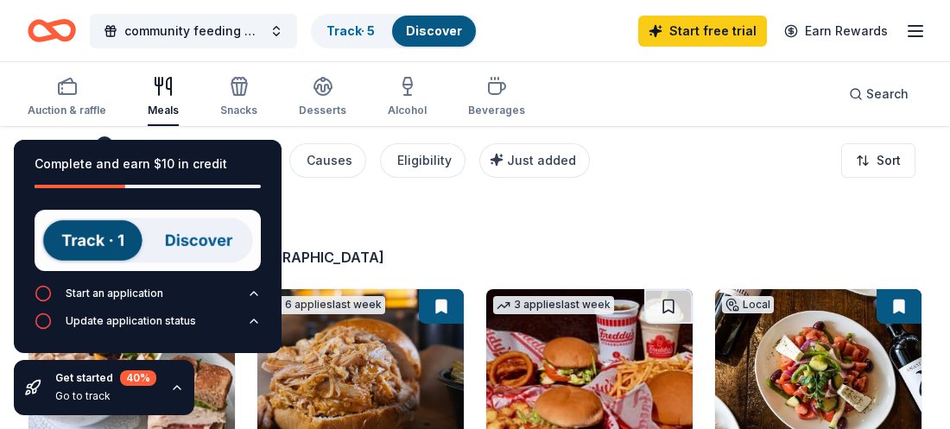
click at [189, 237] on img at bounding box center [148, 240] width 226 height 61
click at [121, 237] on img at bounding box center [148, 240] width 226 height 61
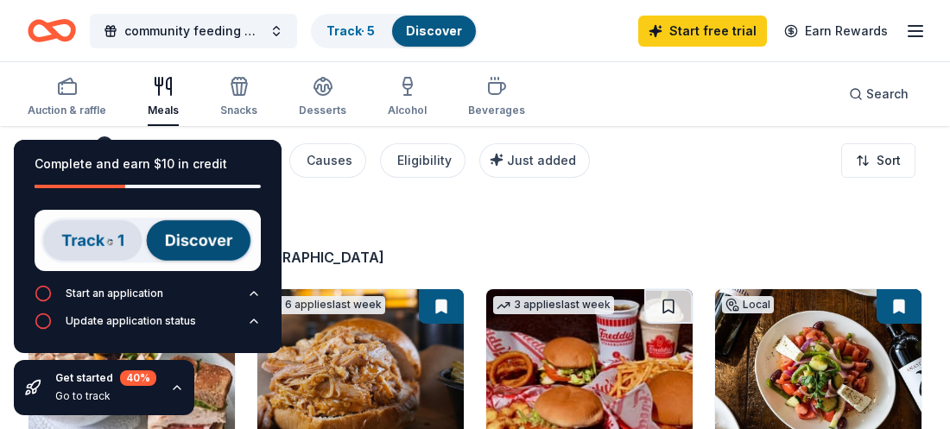
click at [194, 255] on img at bounding box center [148, 240] width 226 height 61
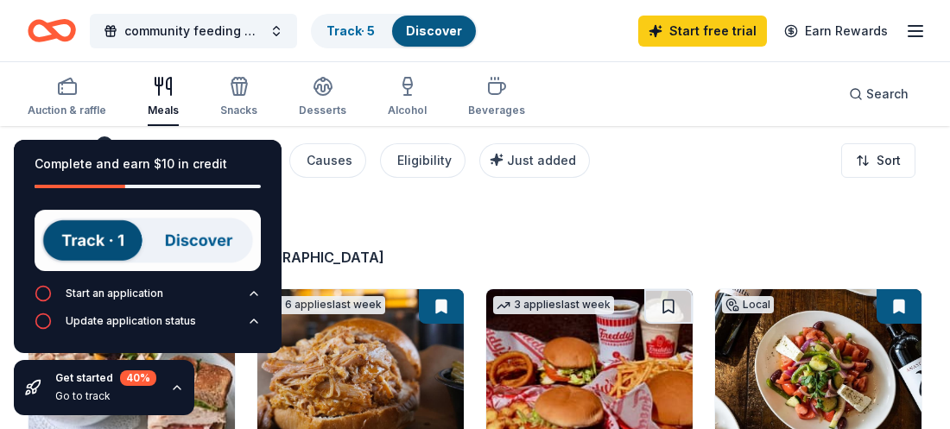
click at [362, 215] on div "40" at bounding box center [246, 229] width 437 height 35
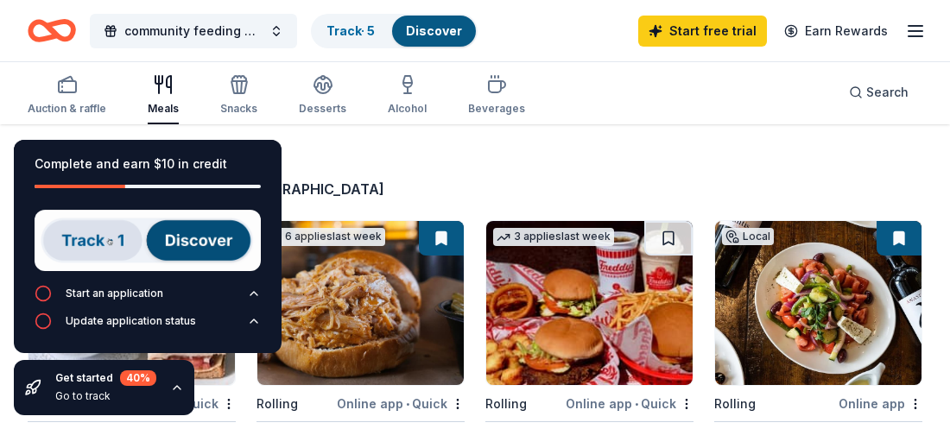
scroll to position [69, 0]
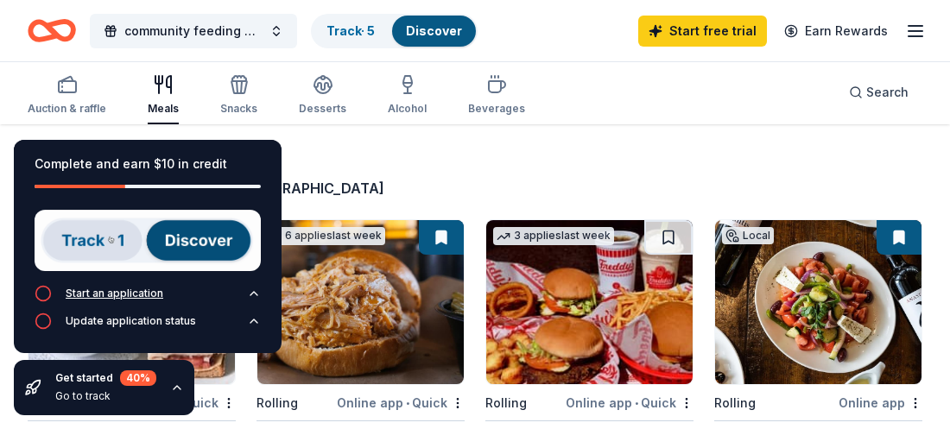
click at [135, 294] on div "Start an application" at bounding box center [115, 294] width 98 height 14
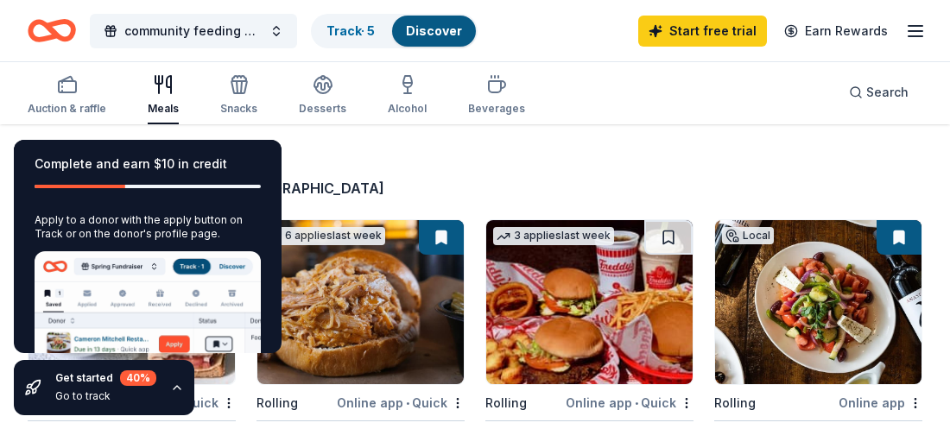
click at [337, 166] on div "40" at bounding box center [246, 160] width 437 height 35
click at [234, 166] on div "Complete and earn $10 in credit" at bounding box center [148, 164] width 226 height 21
click at [610, 166] on div "40 results in Burlington, NJ" at bounding box center [475, 170] width 895 height 55
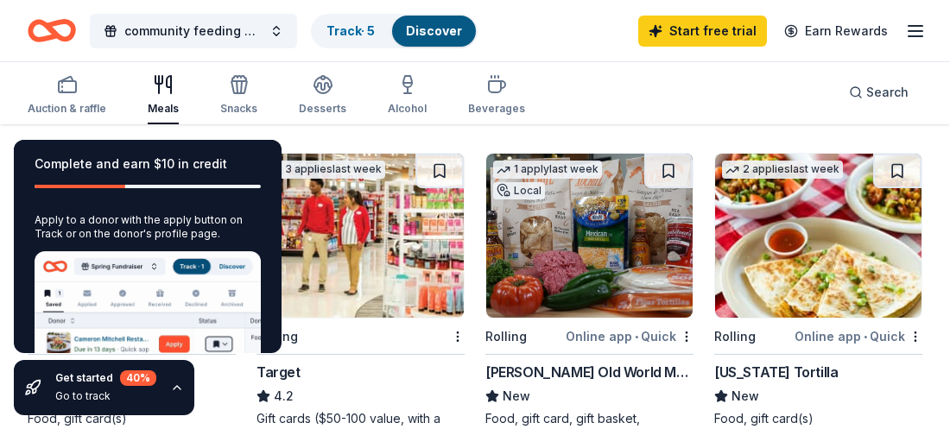
scroll to position [449, 0]
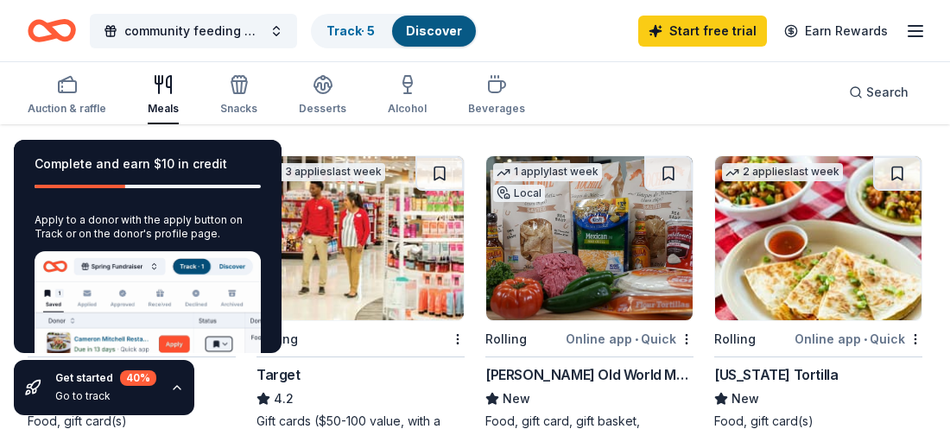
click at [388, 237] on img at bounding box center [360, 238] width 206 height 164
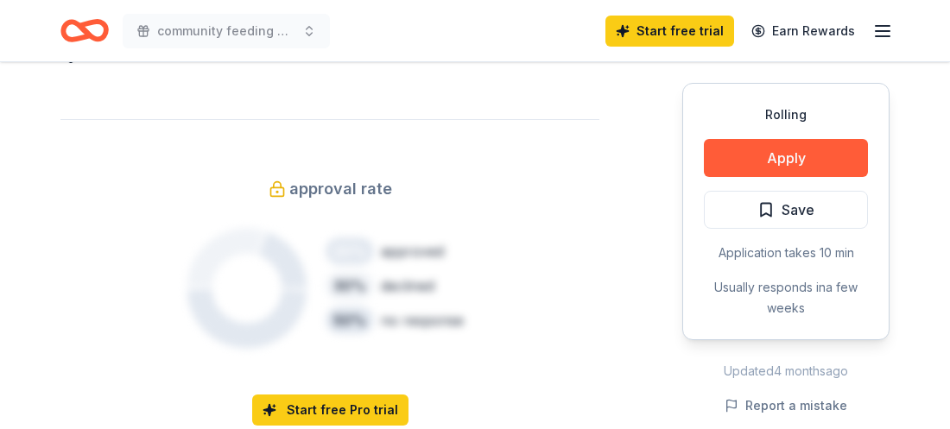
scroll to position [1071, 0]
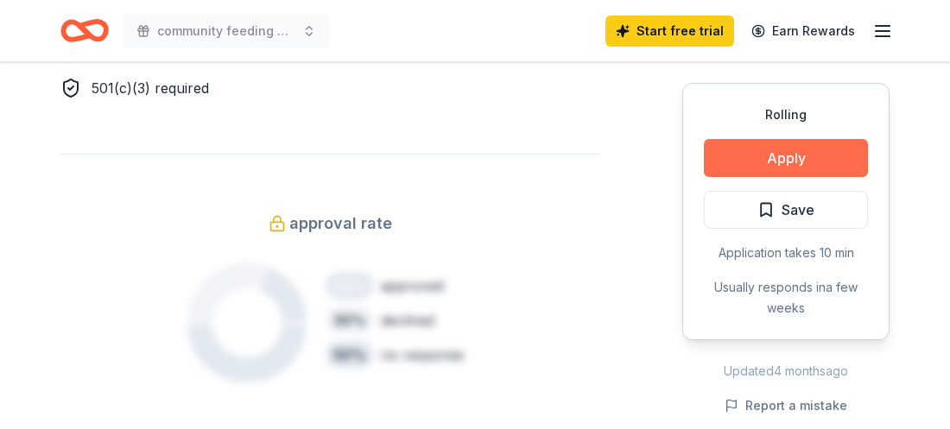
click at [766, 153] on button "Apply" at bounding box center [786, 158] width 164 height 38
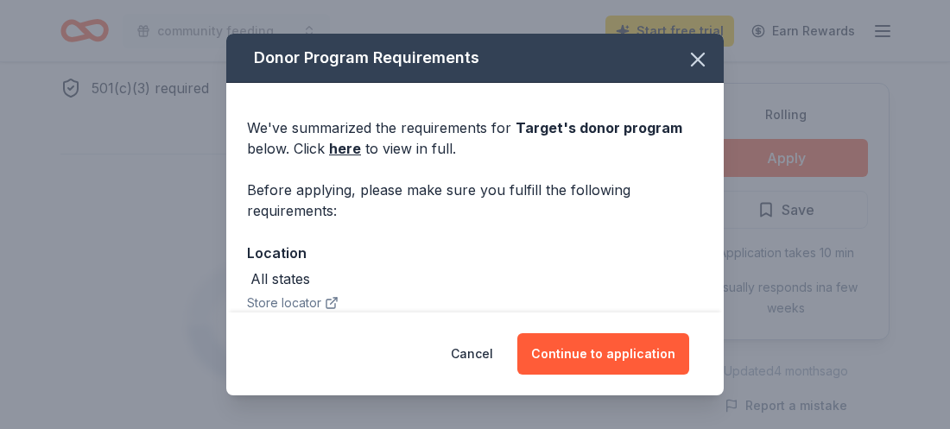
click at [703, 232] on div "We've summarized the requirements for Target 's donor program below. Click here…" at bounding box center [474, 277] width 497 height 389
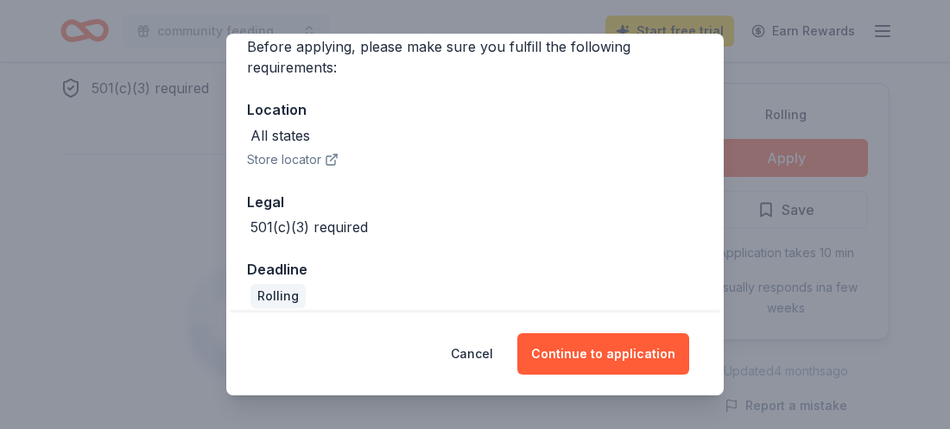
scroll to position [160, 0]
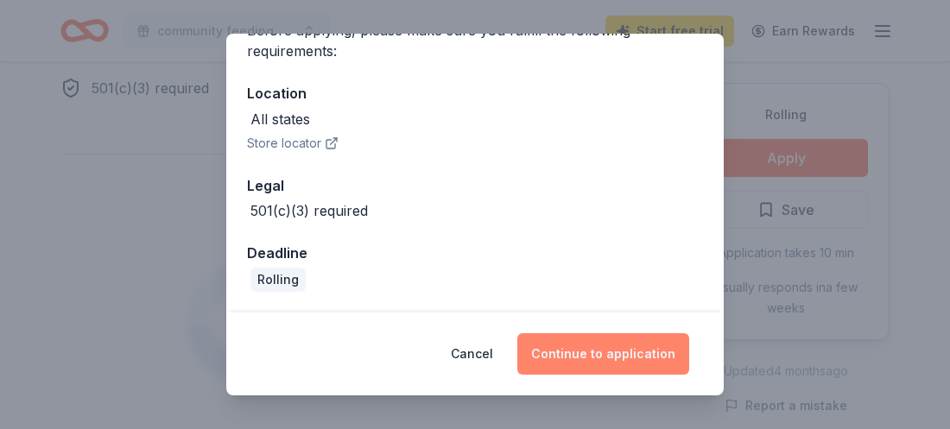
click at [569, 358] on button "Continue to application" at bounding box center [603, 353] width 172 height 41
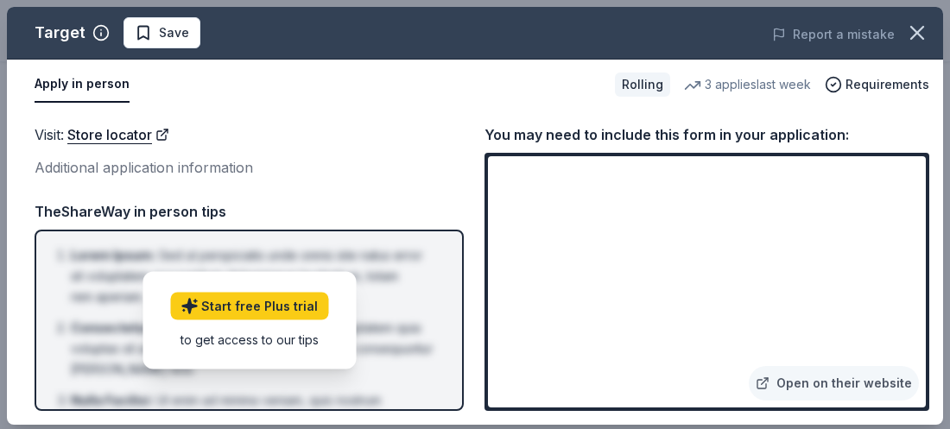
click at [866, 141] on div "You may need to include this form in your application:" at bounding box center [706, 134] width 445 height 22
click at [860, 382] on link "Open on their website" at bounding box center [834, 383] width 170 height 35
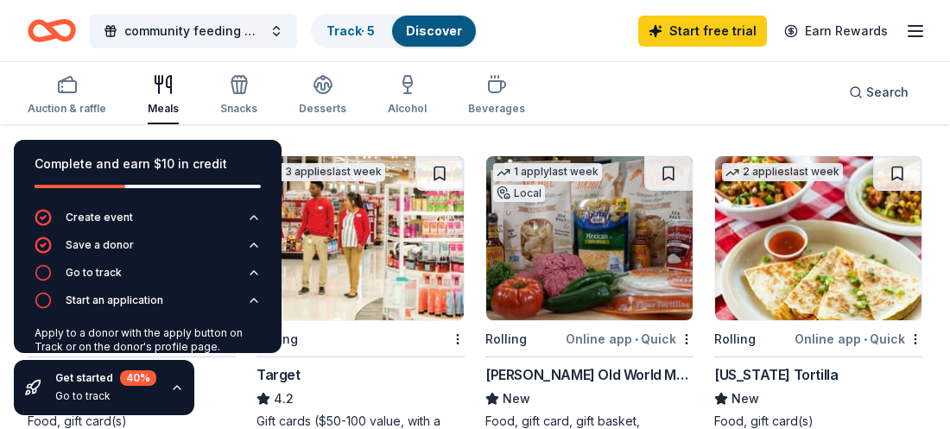
scroll to position [113, 0]
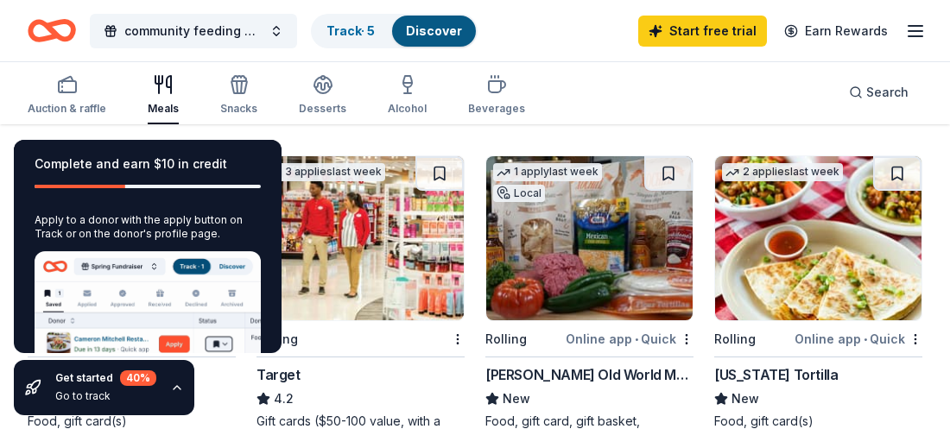
click at [630, 102] on div "Auction & raffle Meals Snacks Desserts Alcohol Beverages Search" at bounding box center [475, 92] width 895 height 64
click at [4, 296] on div "Complete and earn $10 in credit Create event Save a donor Go to track Start an …" at bounding box center [147, 277] width 295 height 303
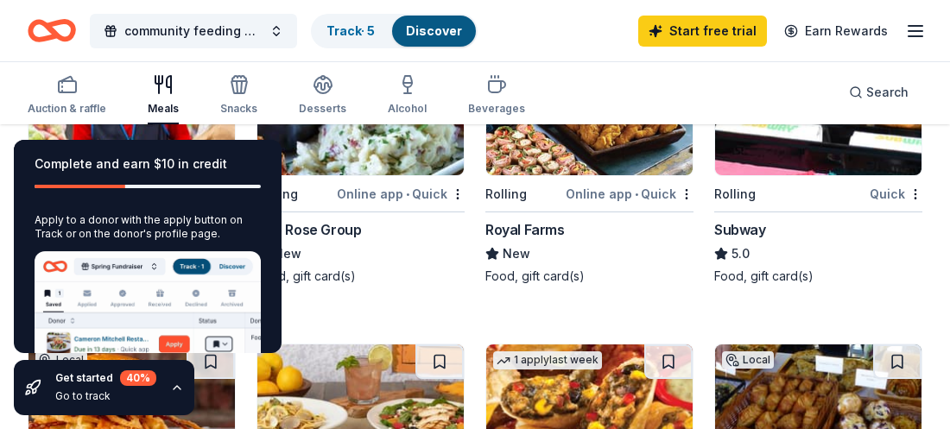
scroll to position [933, 0]
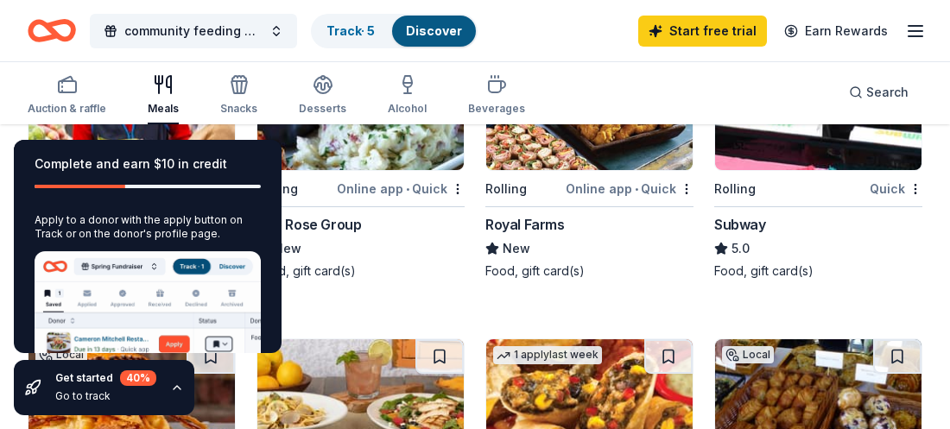
click at [497, 48] on div "community feeding giveaway Track · 5 Discover Start free trial Earn Rewards" at bounding box center [475, 30] width 895 height 41
click at [933, 85] on div "Auction & raffle Meals Snacks Desserts Alcohol Beverages Search" at bounding box center [475, 92] width 950 height 64
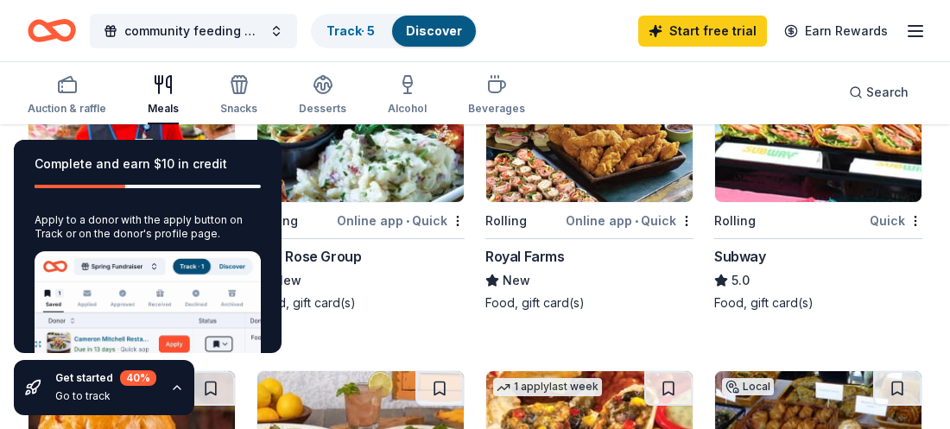
scroll to position [898, 0]
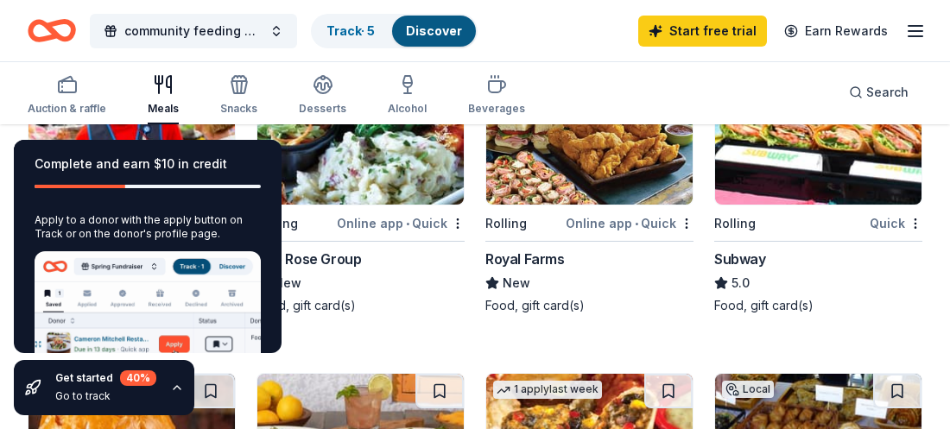
click at [179, 389] on icon "button" at bounding box center [177, 387] width 7 height 3
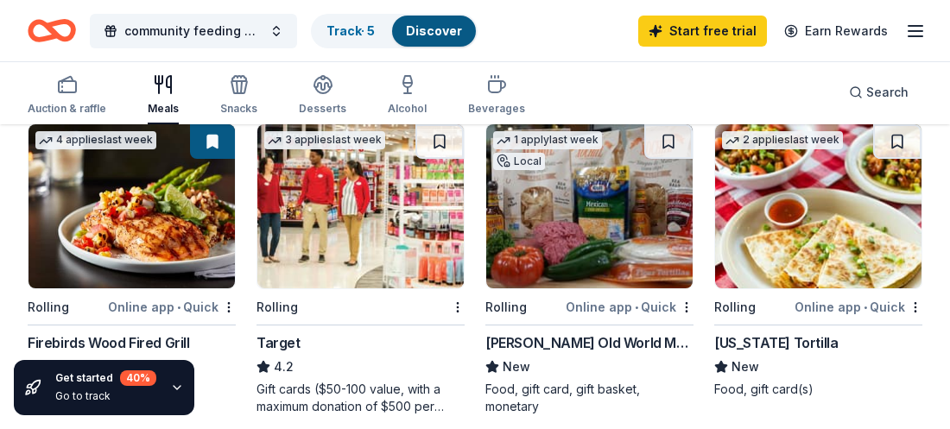
scroll to position [484, 0]
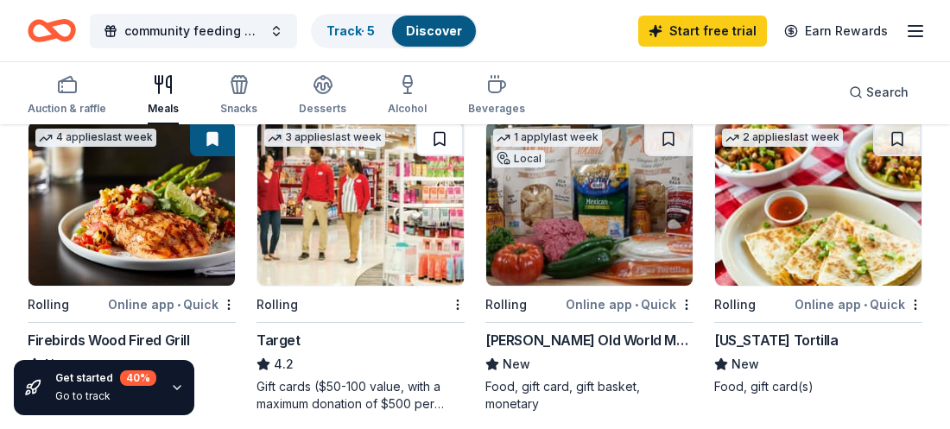
click at [436, 145] on button at bounding box center [439, 139] width 48 height 35
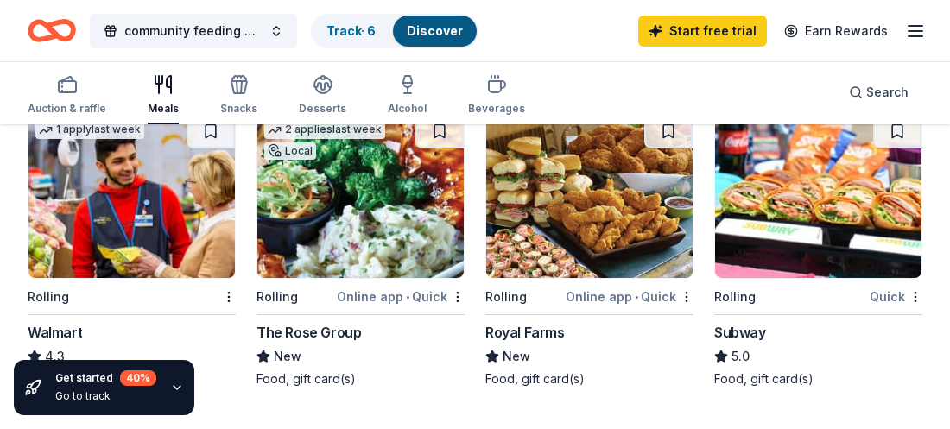
scroll to position [828, 0]
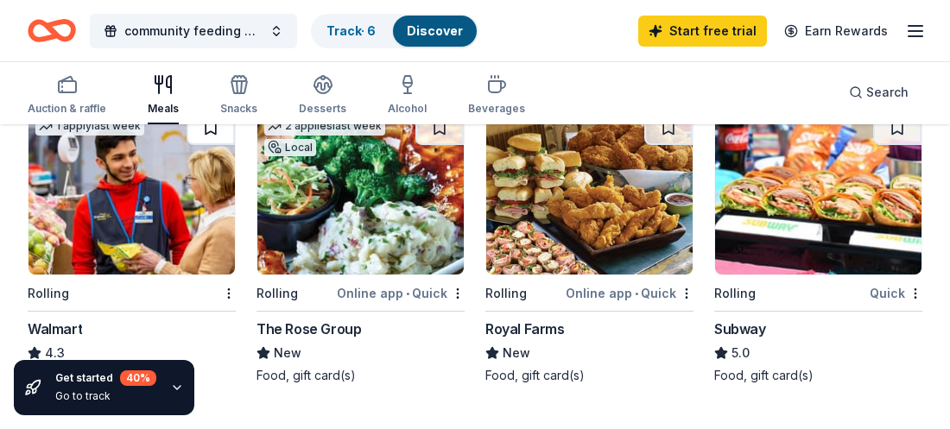
click at [209, 131] on button at bounding box center [211, 128] width 48 height 35
click at [88, 268] on img at bounding box center [131, 193] width 206 height 164
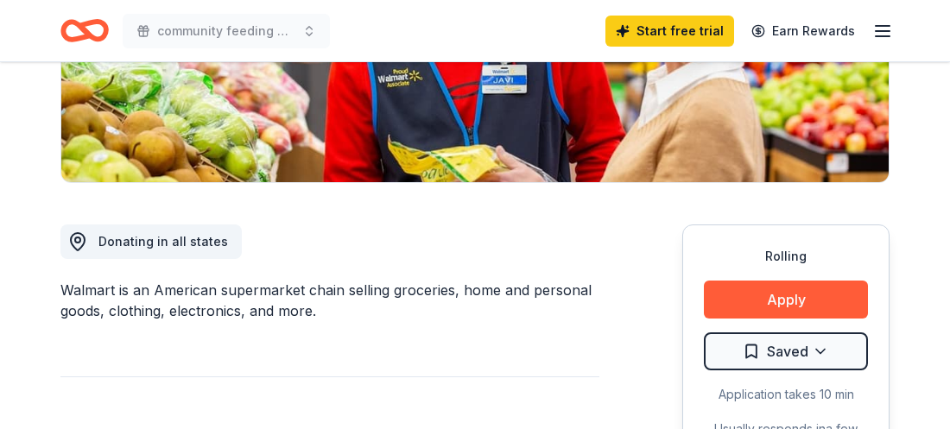
scroll to position [345, 0]
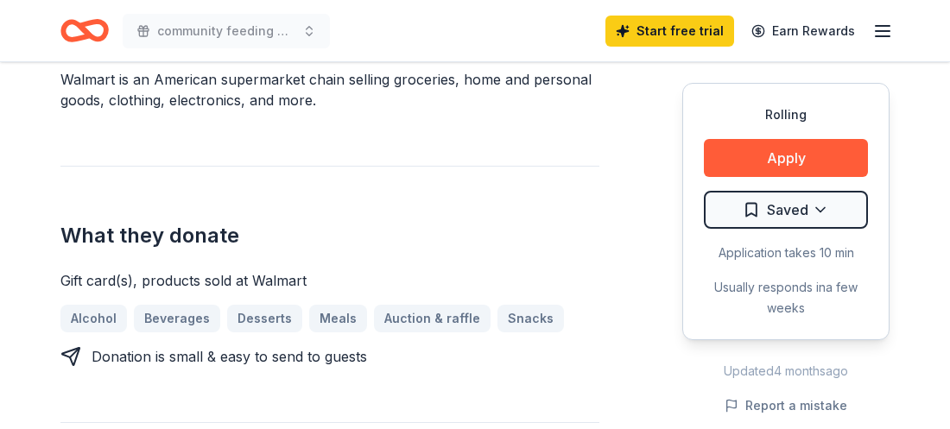
scroll to position [587, 0]
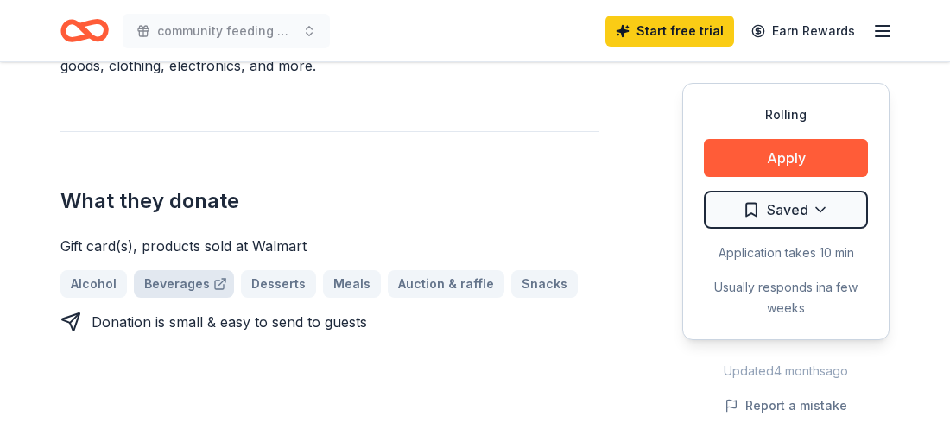
click at [177, 294] on link "Beverages" at bounding box center [184, 284] width 100 height 28
click at [263, 280] on link "Desserts" at bounding box center [271, 284] width 89 height 28
click at [340, 284] on link "Meals" at bounding box center [345, 284] width 72 height 28
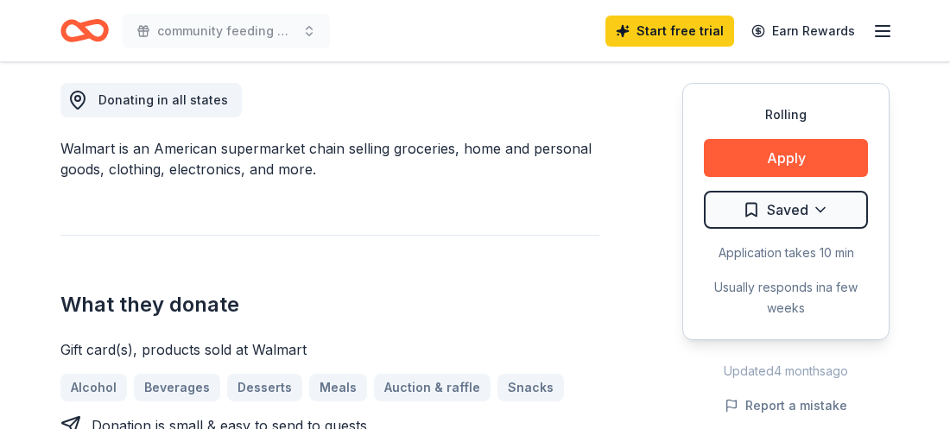
scroll to position [518, 0]
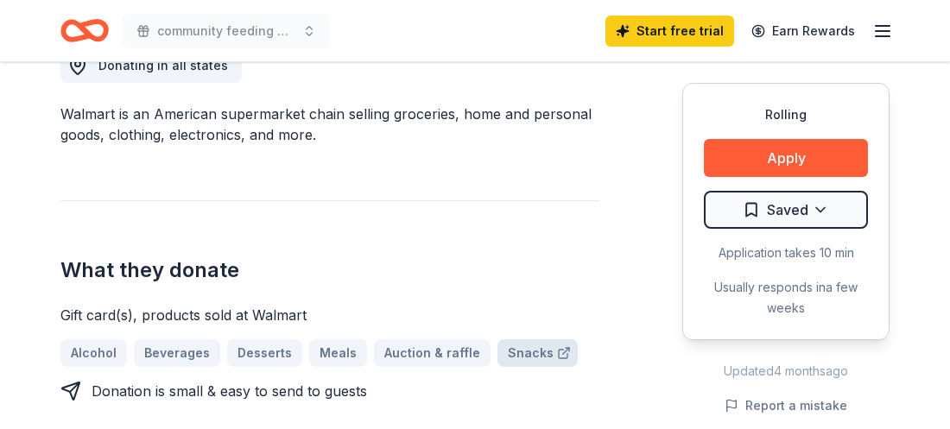
click at [557, 356] on icon at bounding box center [564, 353] width 14 height 14
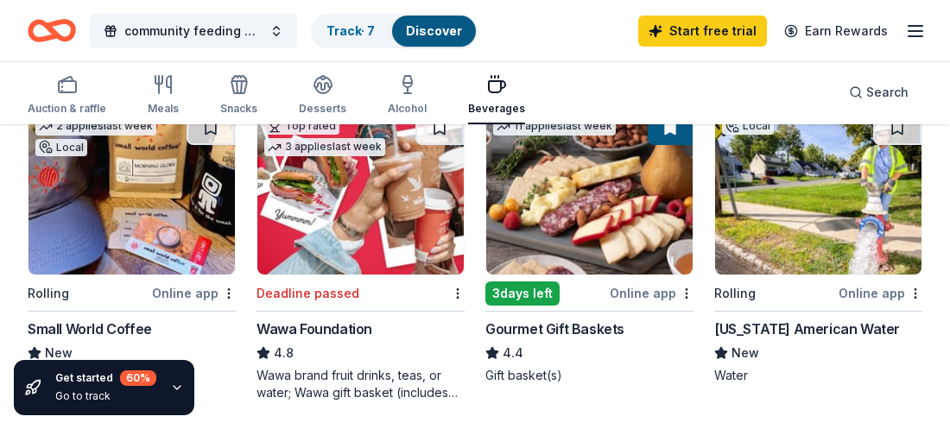
scroll to position [206, 0]
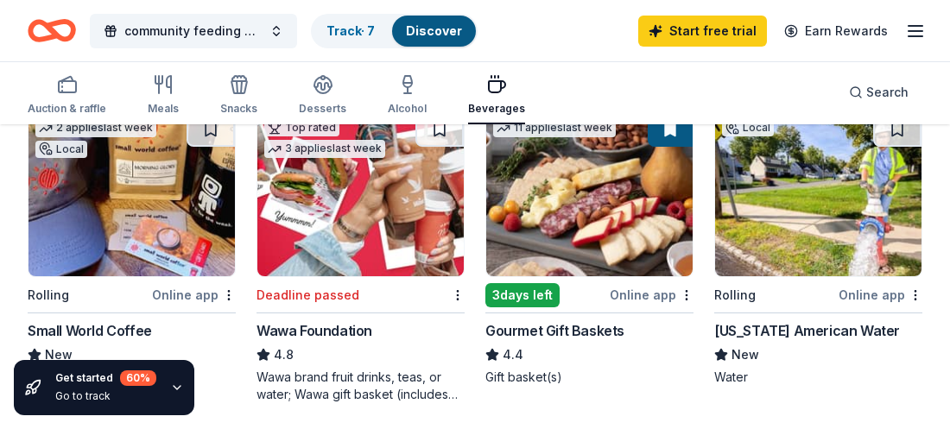
click at [937, 76] on div "Auction & raffle Meals Snacks Desserts Alcohol Beverages Search" at bounding box center [475, 92] width 950 height 64
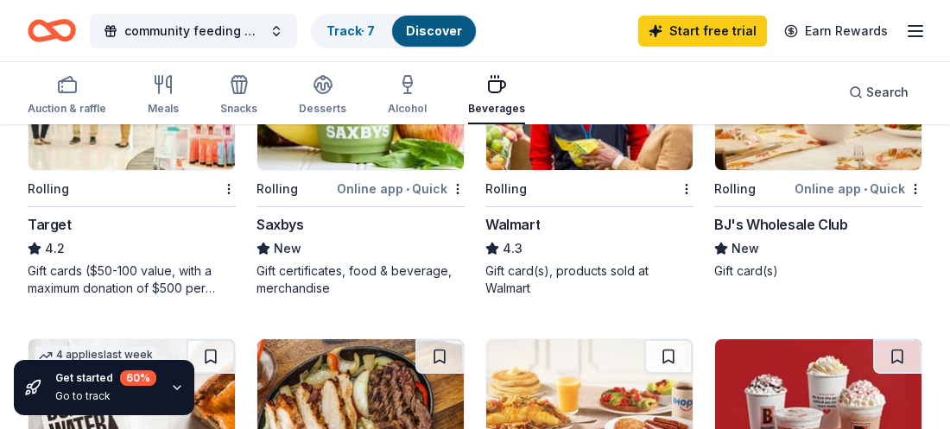
scroll to position [1278, 0]
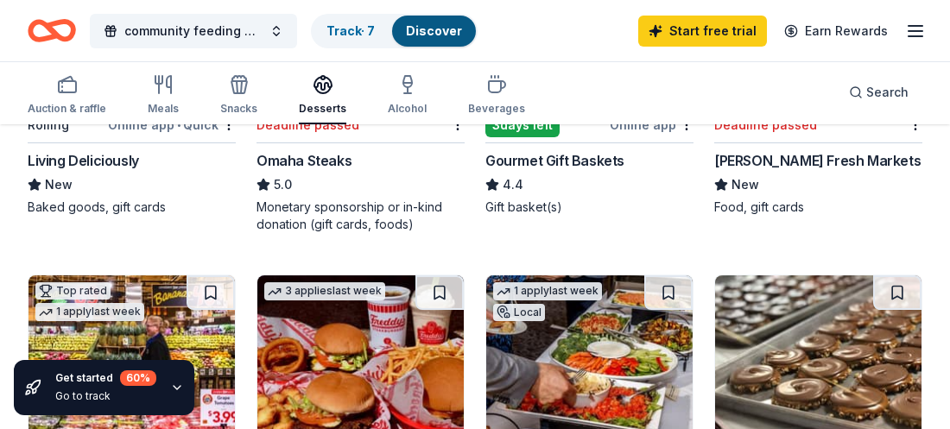
scroll to position [379, 0]
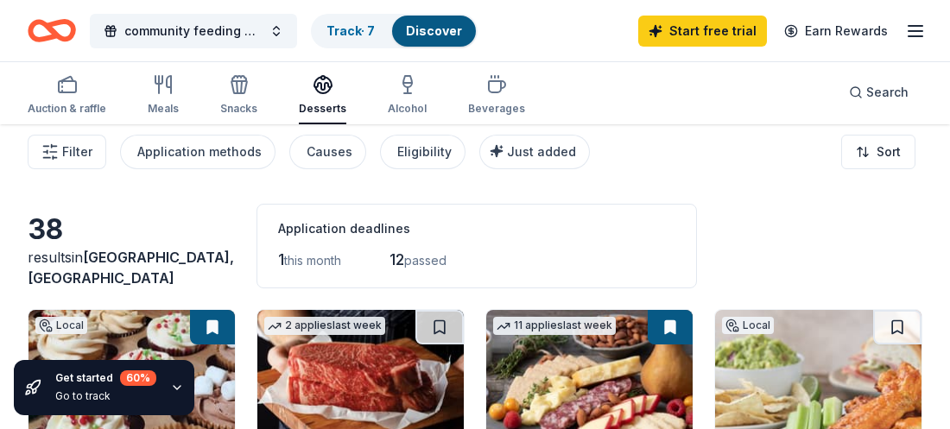
scroll to position [0, 0]
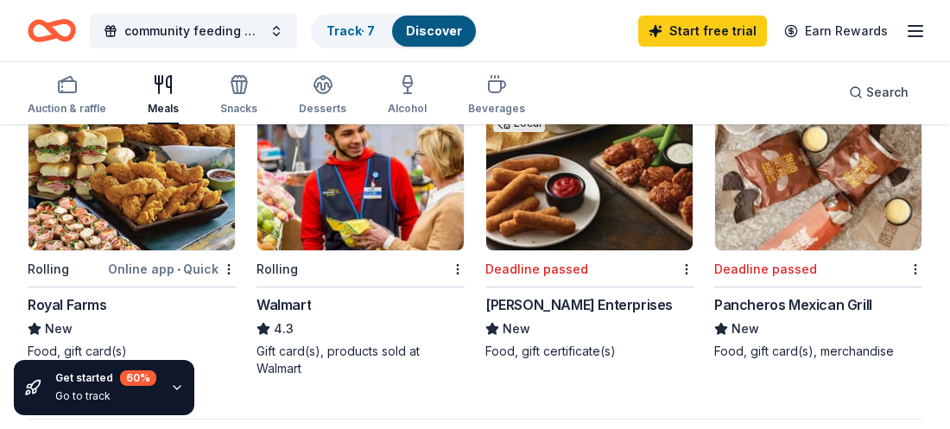
scroll to position [1554, 0]
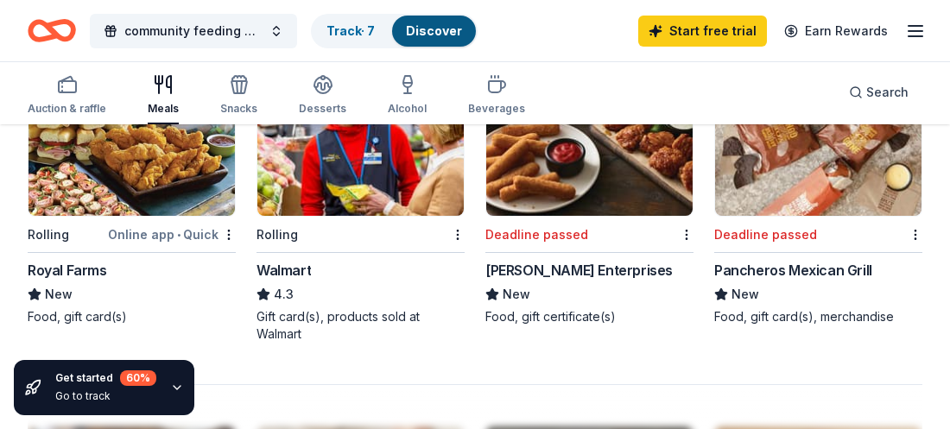
click at [114, 218] on div "Rolling Online app • Quick Royal Farms New Food, gift card(s)" at bounding box center [132, 188] width 208 height 275
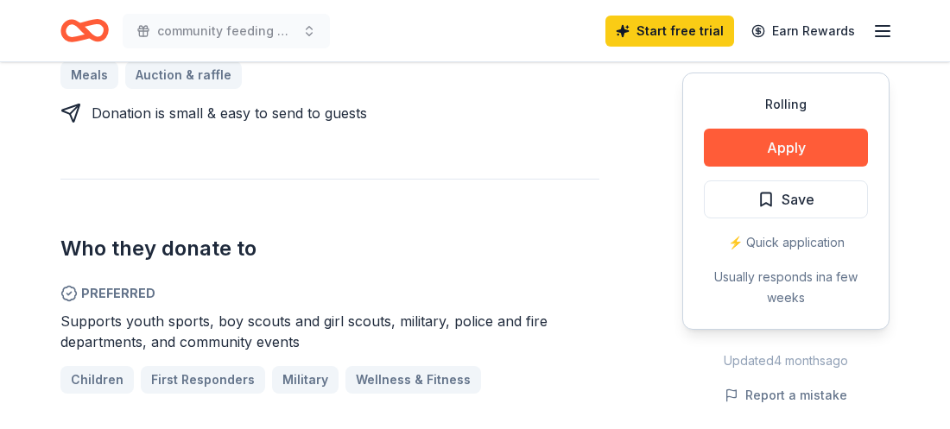
scroll to position [863, 0]
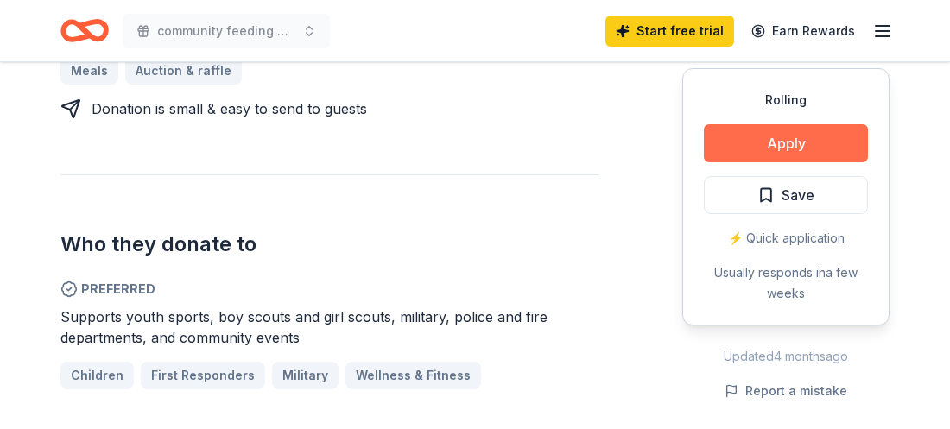
click at [784, 124] on button "Apply" at bounding box center [786, 143] width 164 height 38
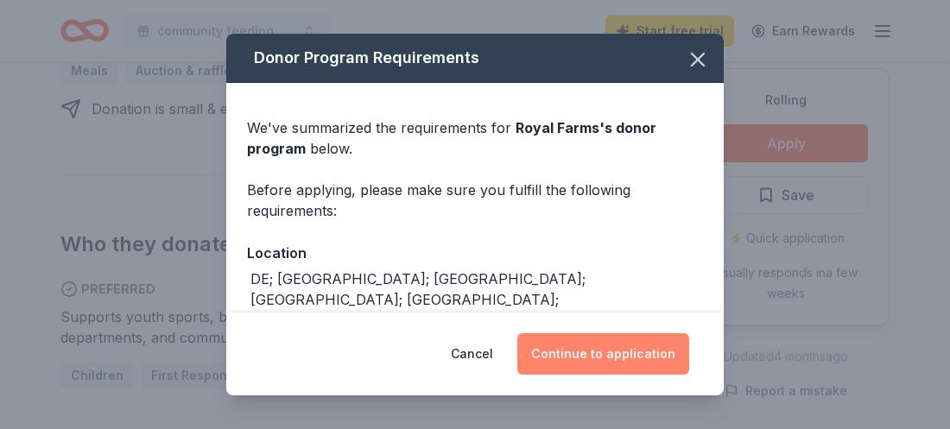
click at [591, 359] on button "Continue to application" at bounding box center [603, 353] width 172 height 41
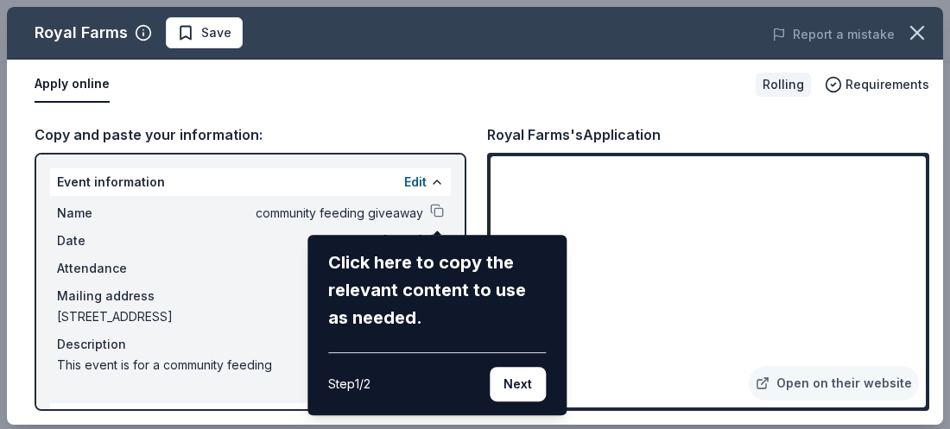
click at [510, 403] on div "Click here to copy the relevant content to use as needed. Step 1 / 2 Next" at bounding box center [436, 325] width 259 height 180
click at [510, 391] on button "Next" at bounding box center [518, 384] width 56 height 35
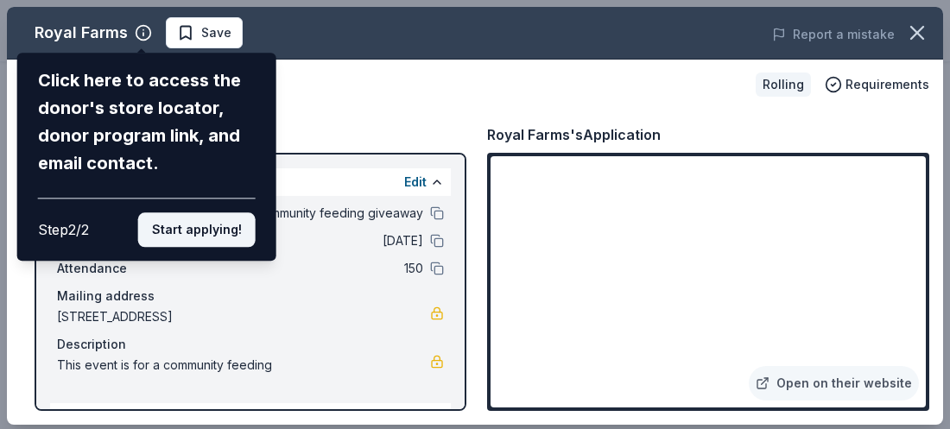
click at [227, 212] on button "Start applying!" at bounding box center [196, 229] width 117 height 35
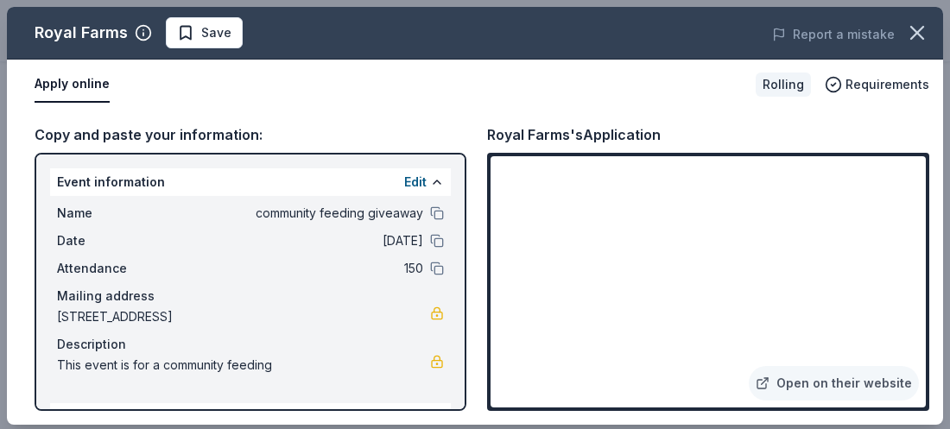
click at [195, 48] on div "Royal Farms Save Report a mistake Apply online Rolling Requirements Copy and pa…" at bounding box center [475, 216] width 936 height 418
click at [187, 38] on div "Royal Farms Save Report a mistake Apply online Rolling Requirements Copy and pa…" at bounding box center [475, 216] width 936 height 418
click at [183, 34] on div "Royal Farms Save Report a mistake Apply online Rolling Requirements Copy and pa…" at bounding box center [475, 216] width 936 height 418
click at [911, 134] on div "Royal Farms's Application" at bounding box center [708, 134] width 442 height 22
click at [851, 384] on link "Open on their website" at bounding box center [834, 383] width 170 height 35
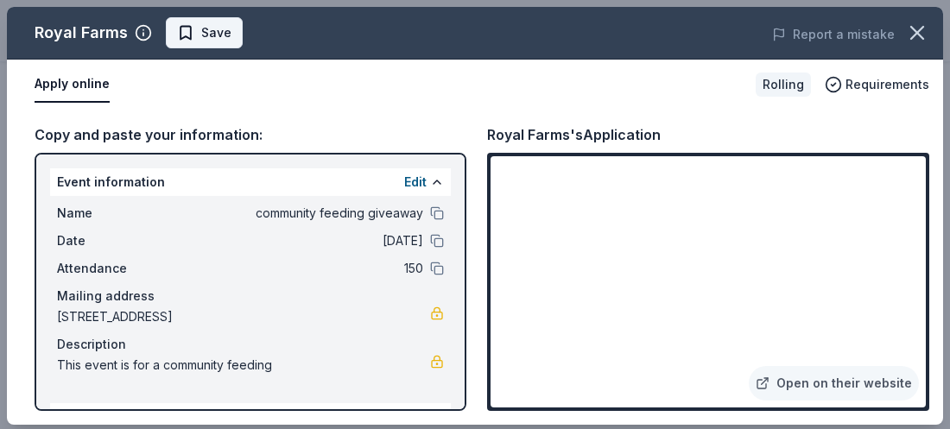
click at [184, 35] on span "Save" at bounding box center [204, 32] width 54 height 21
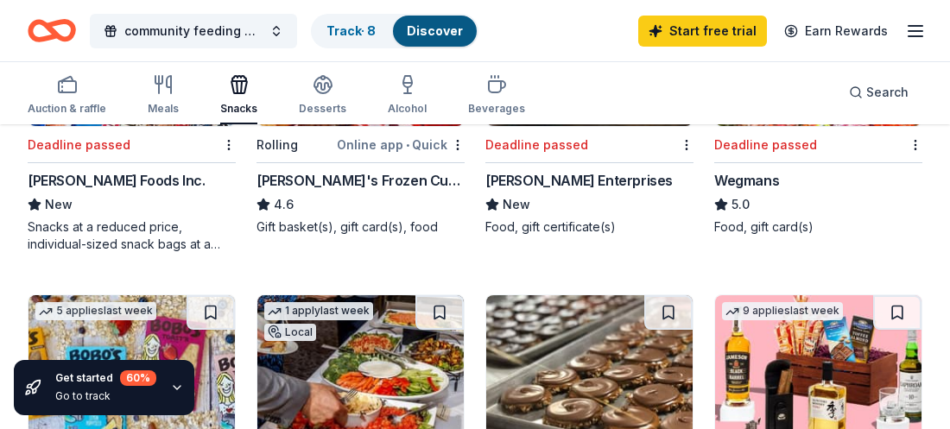
scroll to position [725, 0]
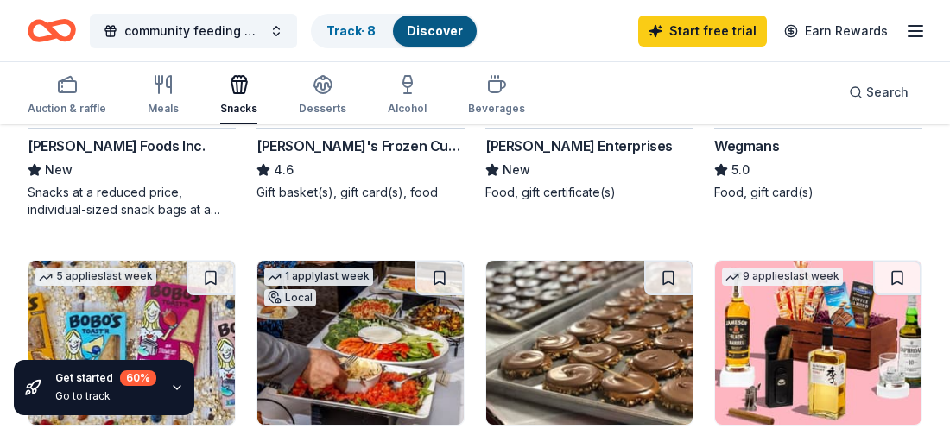
click at [640, 342] on img at bounding box center [589, 343] width 206 height 164
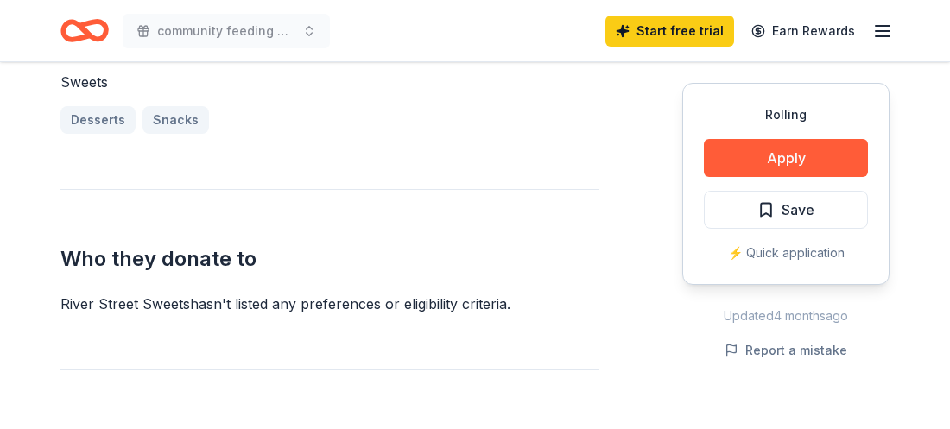
scroll to position [794, 0]
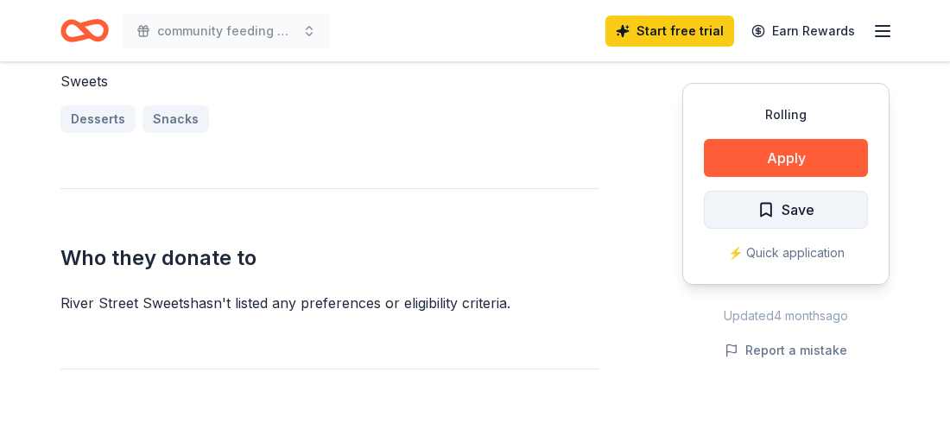
click at [765, 215] on span "Save" at bounding box center [785, 210] width 57 height 22
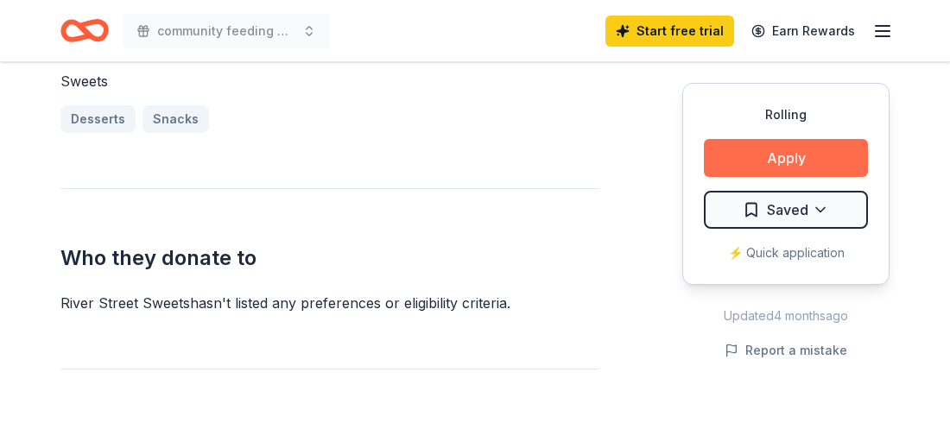
click at [774, 161] on button "Apply" at bounding box center [786, 158] width 164 height 38
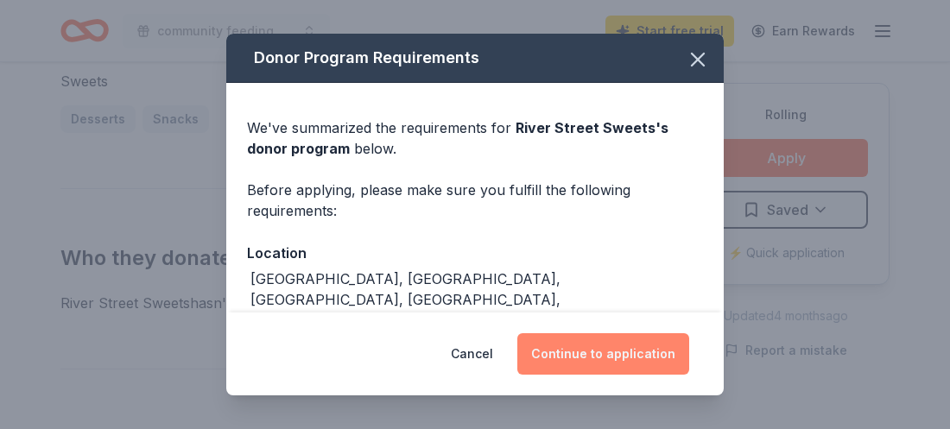
click at [598, 357] on button "Continue to application" at bounding box center [603, 353] width 172 height 41
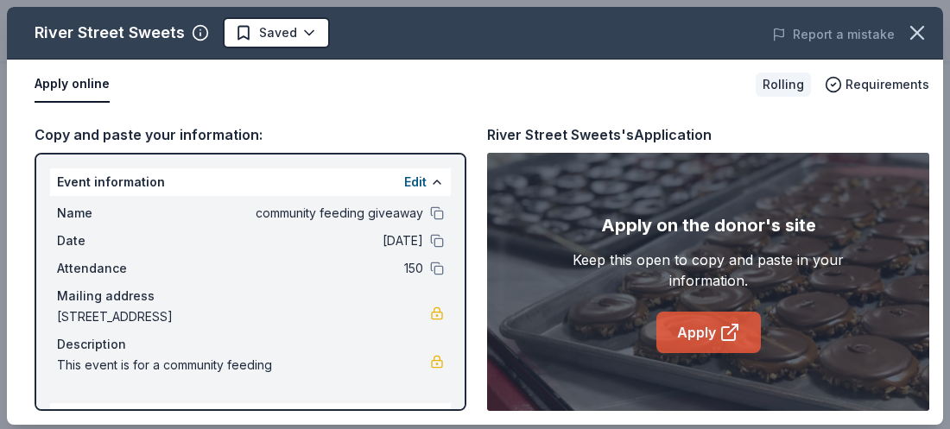
click at [692, 332] on link "Apply" at bounding box center [708, 332] width 104 height 41
